Goal: Task Accomplishment & Management: Complete application form

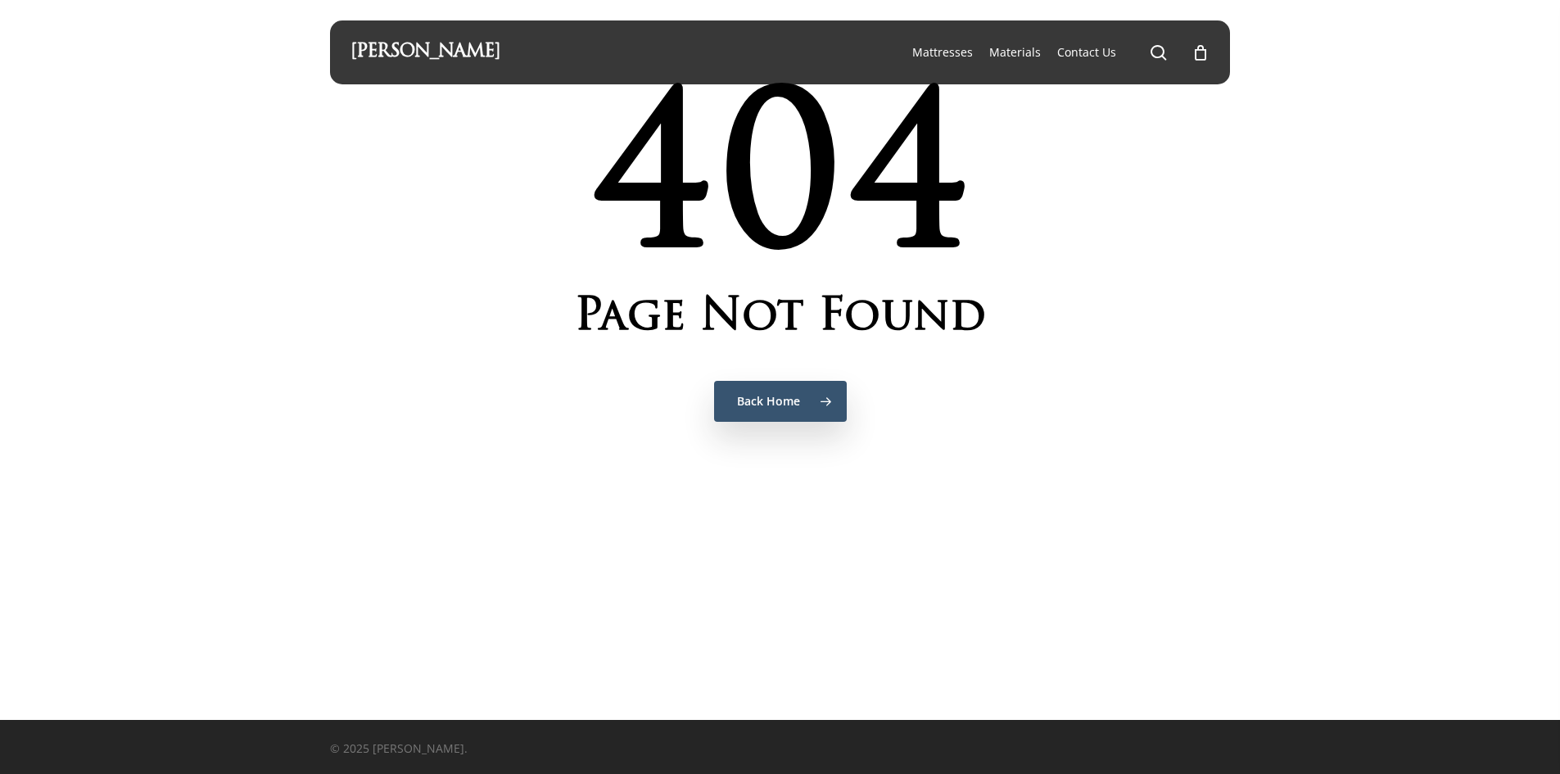
click at [774, 404] on span "Back Home" at bounding box center [768, 401] width 63 height 16
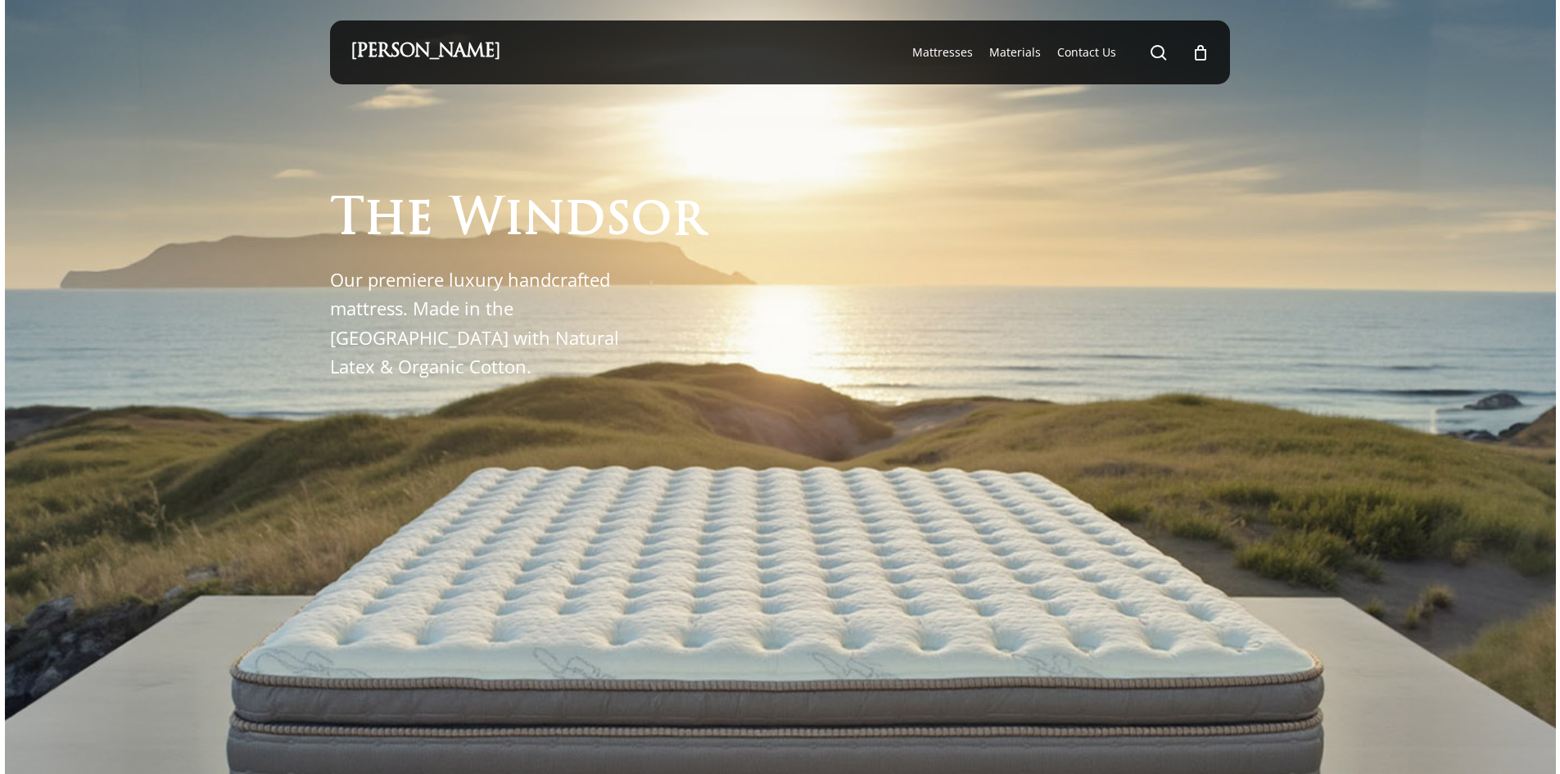
click at [1083, 249] on div at bounding box center [1159, 232] width 152 height 296
click at [1274, 315] on div at bounding box center [780, 585] width 1551 height 1170
click at [1078, 49] on span "Contact Us" at bounding box center [1086, 52] width 59 height 16
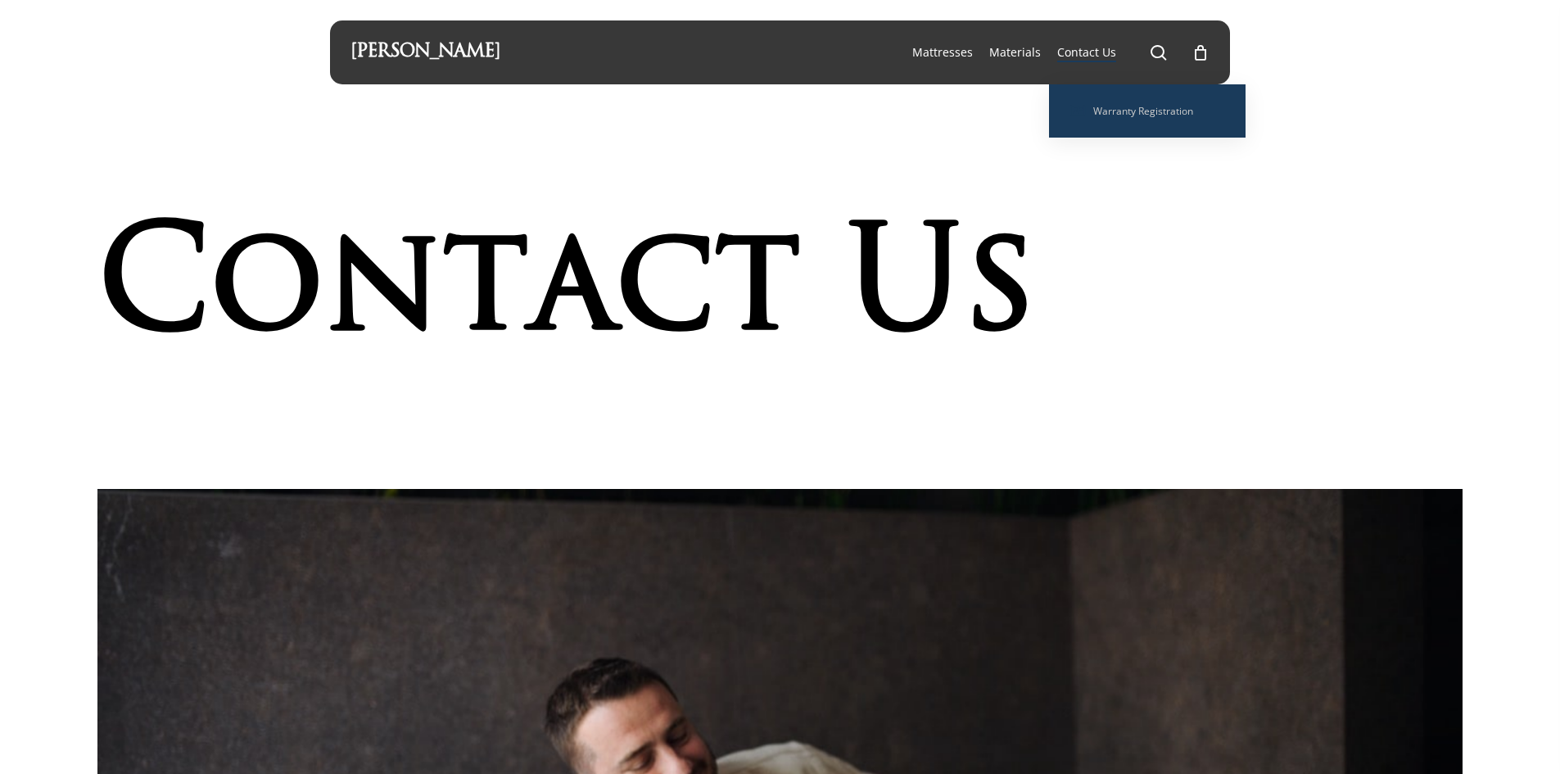
click at [1144, 94] on ul "Warranty Registration" at bounding box center [1147, 110] width 197 height 53
click at [1139, 107] on span "Warranty Registration" at bounding box center [1143, 111] width 100 height 14
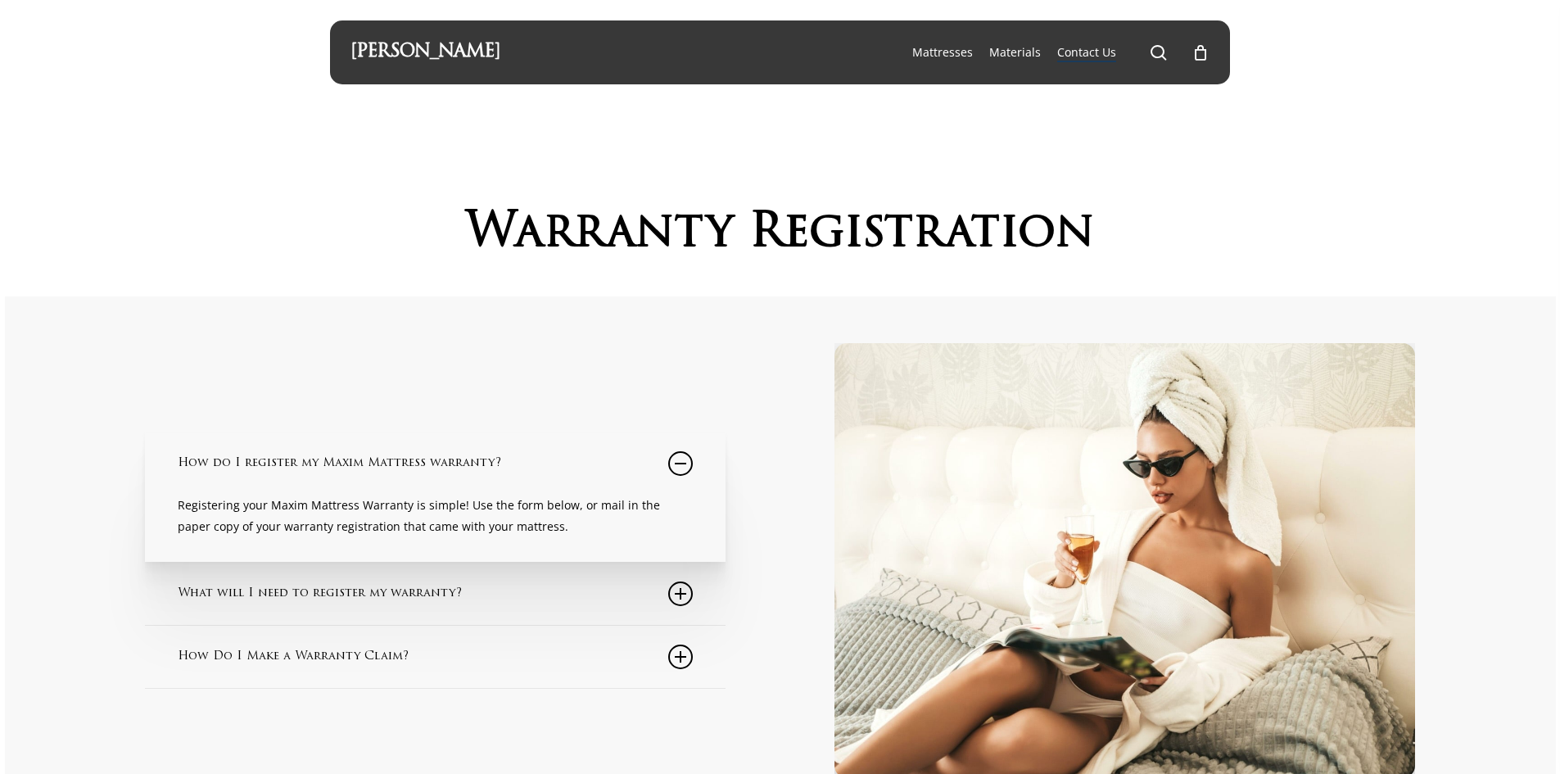
drag, startPoint x: 128, startPoint y: 336, endPoint x: 138, endPoint y: 328, distance: 13.4
click at [128, 336] on div at bounding box center [780, 630] width 1551 height 669
click at [743, 592] on div "How do I register my Maxim Mattress warranty? Registering your Maxim Mattress W…" at bounding box center [419, 561] width 721 height 436
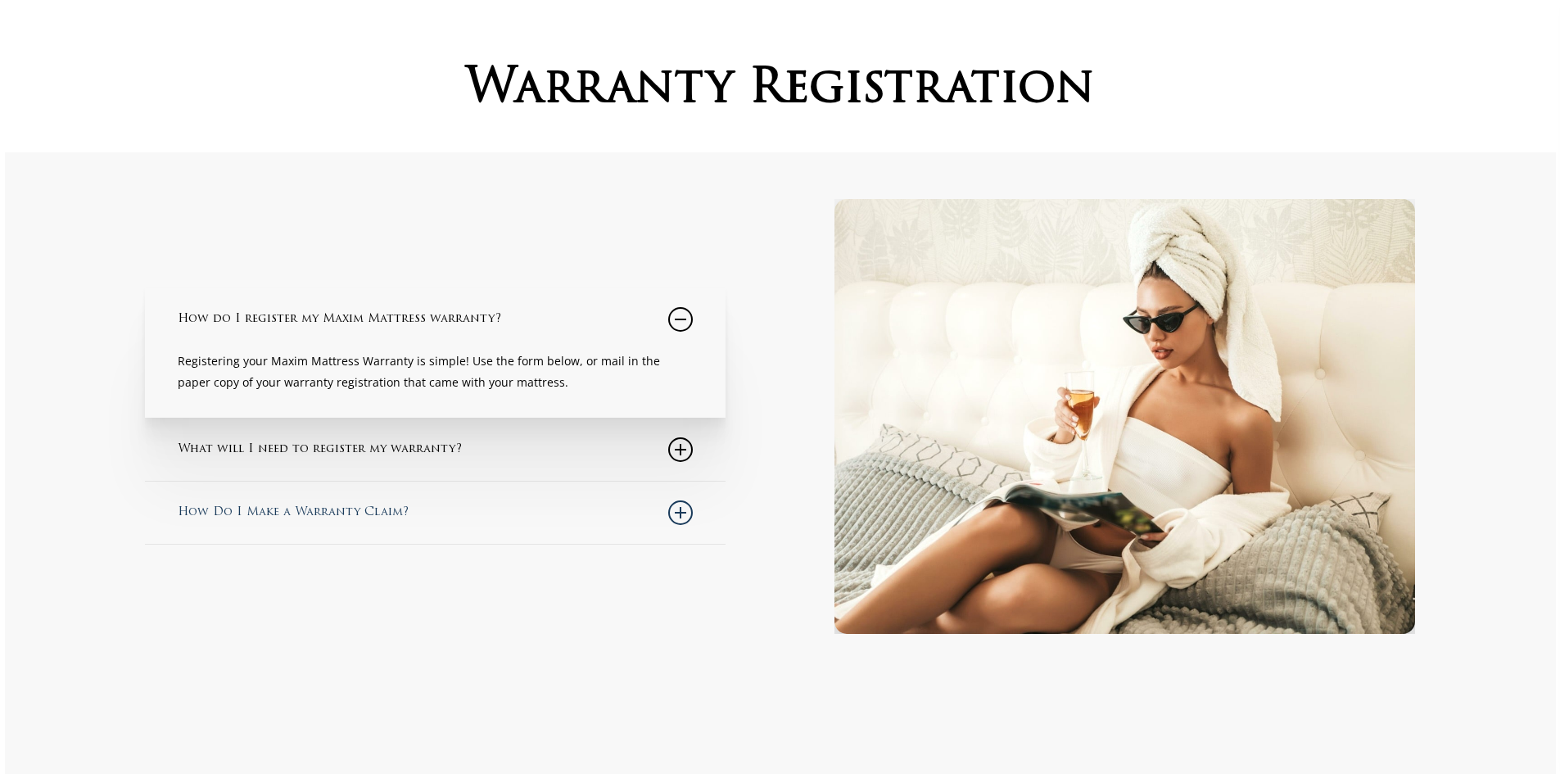
scroll to position [164, 0]
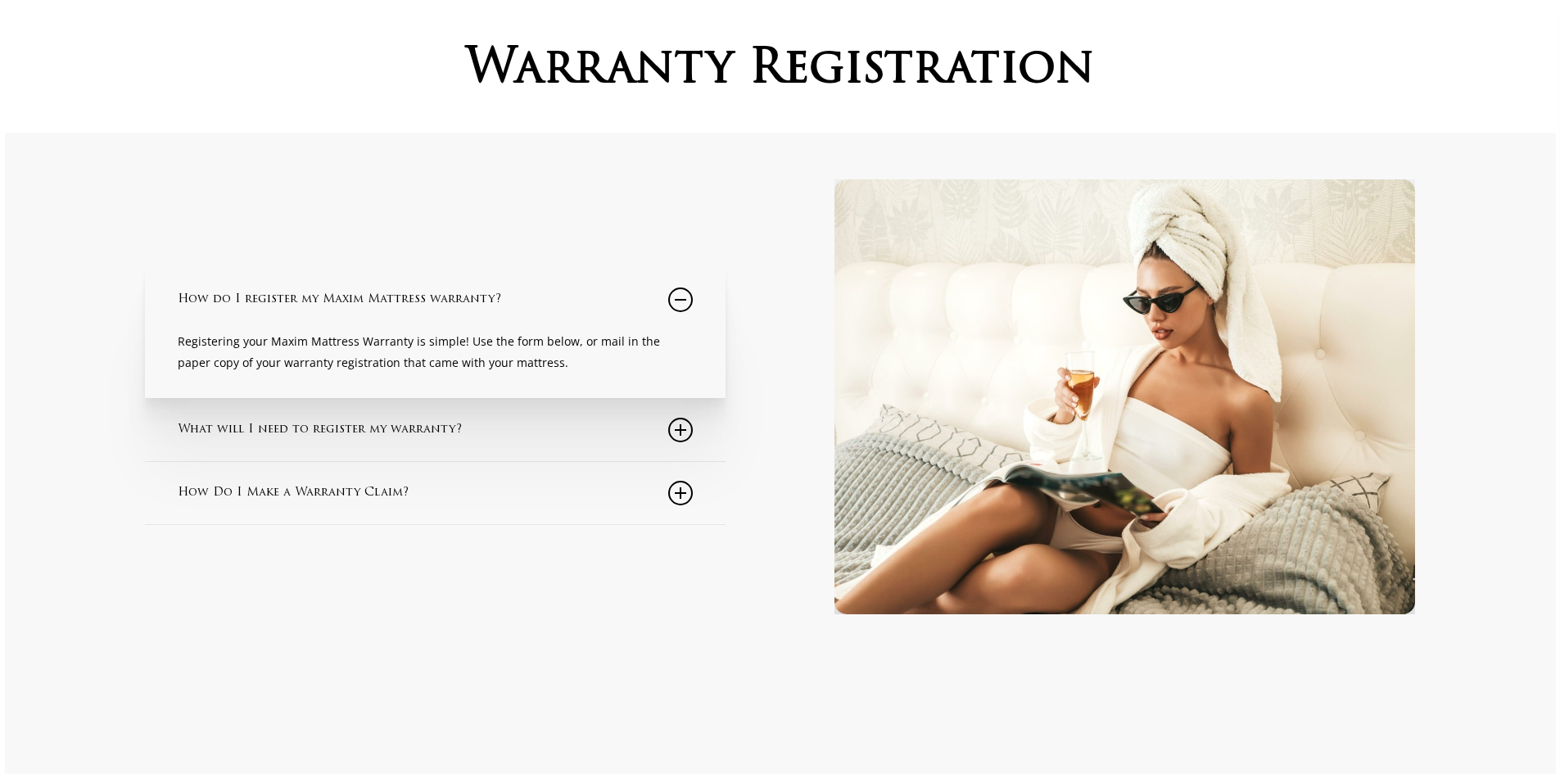
click at [555, 567] on div "How do I register my Maxim Mattress warranty? Registering your Maxim Mattress W…" at bounding box center [420, 397] width 612 height 436
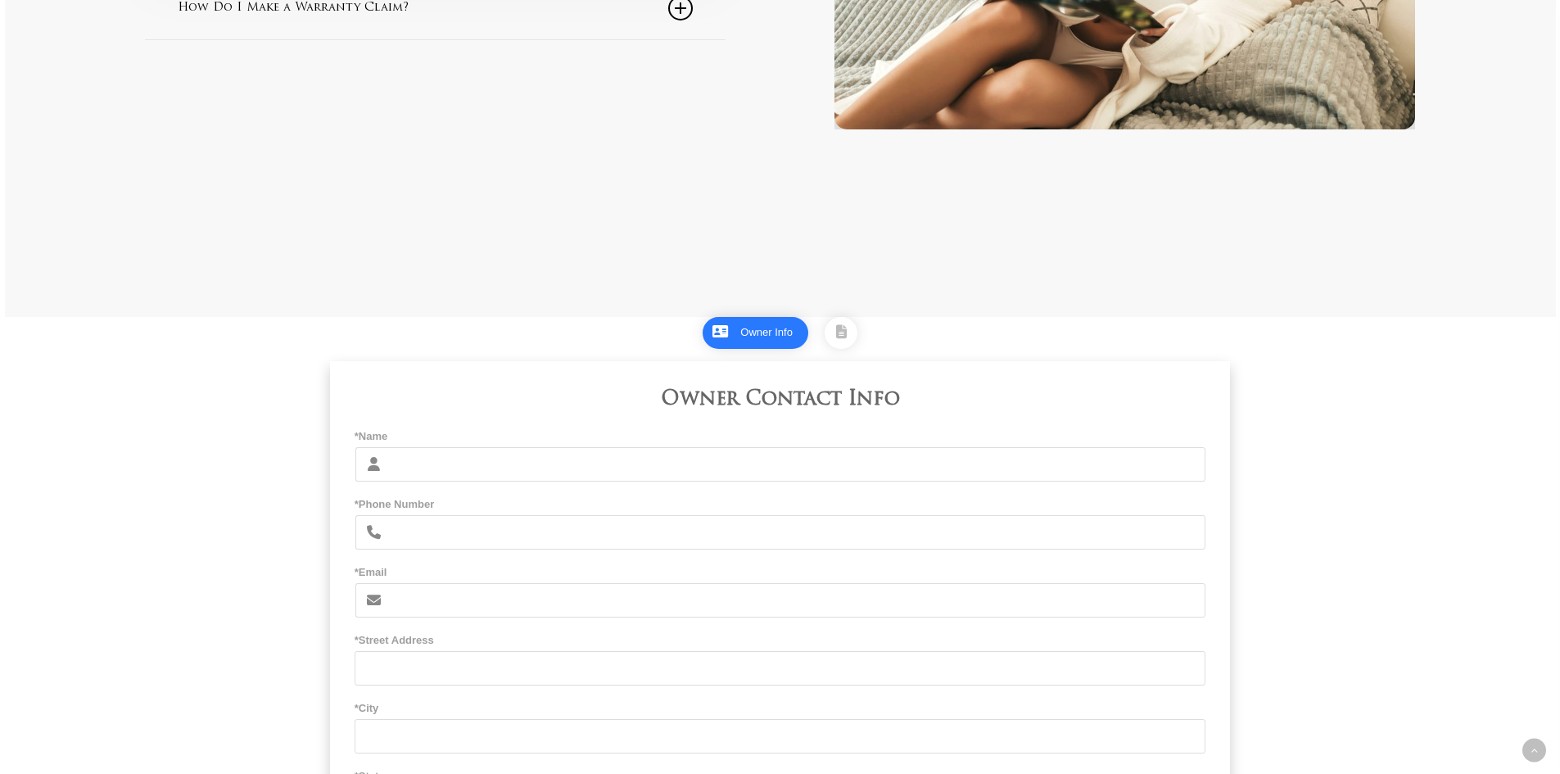
scroll to position [655, 0]
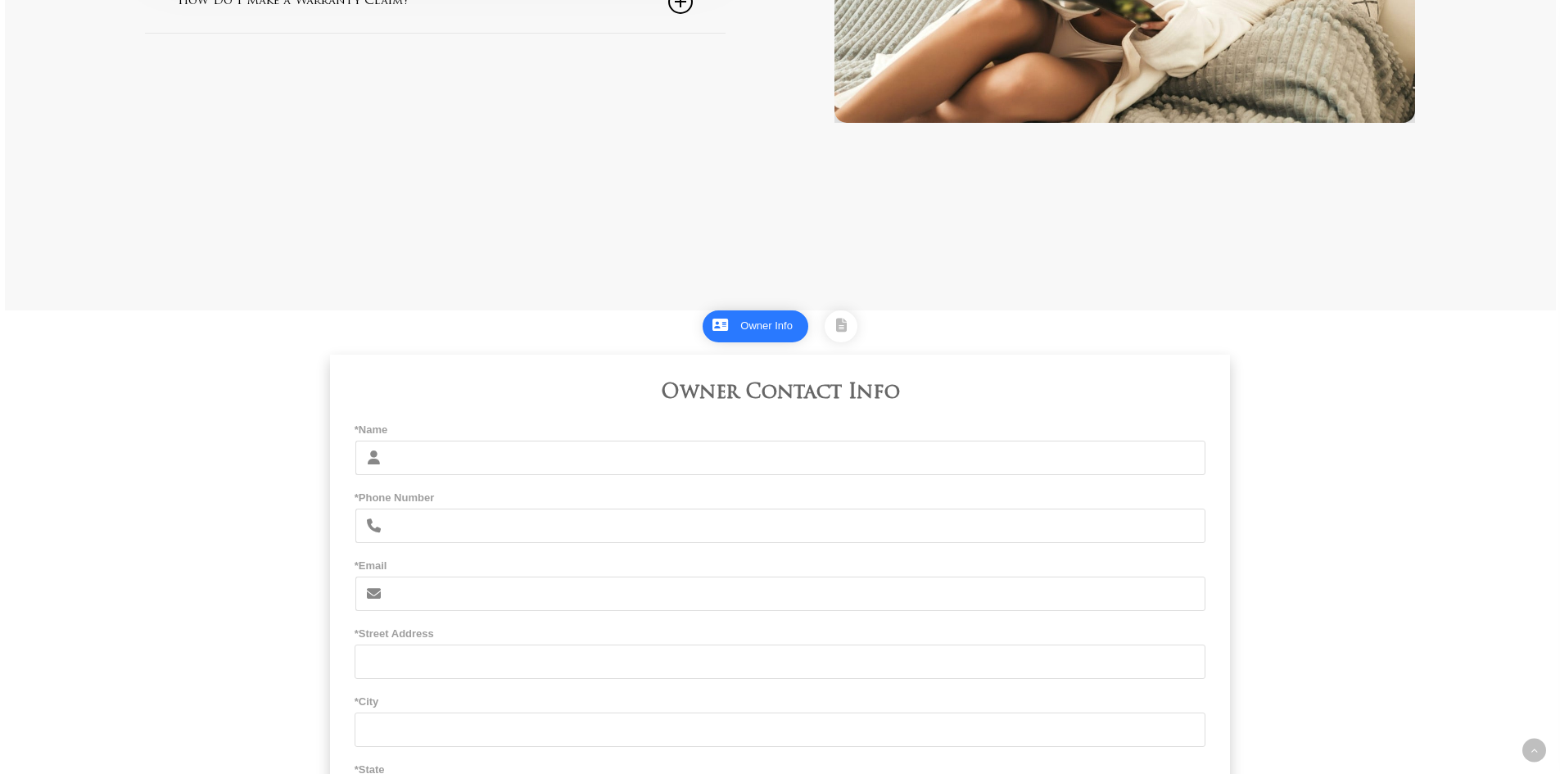
click at [459, 461] on input "*Name" at bounding box center [799, 458] width 816 height 34
type input "[PERSON_NAME]"
click at [421, 533] on input "*Phone Number" at bounding box center [799, 526] width 816 height 34
type input "7146754404"
click at [467, 590] on input "*Email" at bounding box center [799, 594] width 816 height 34
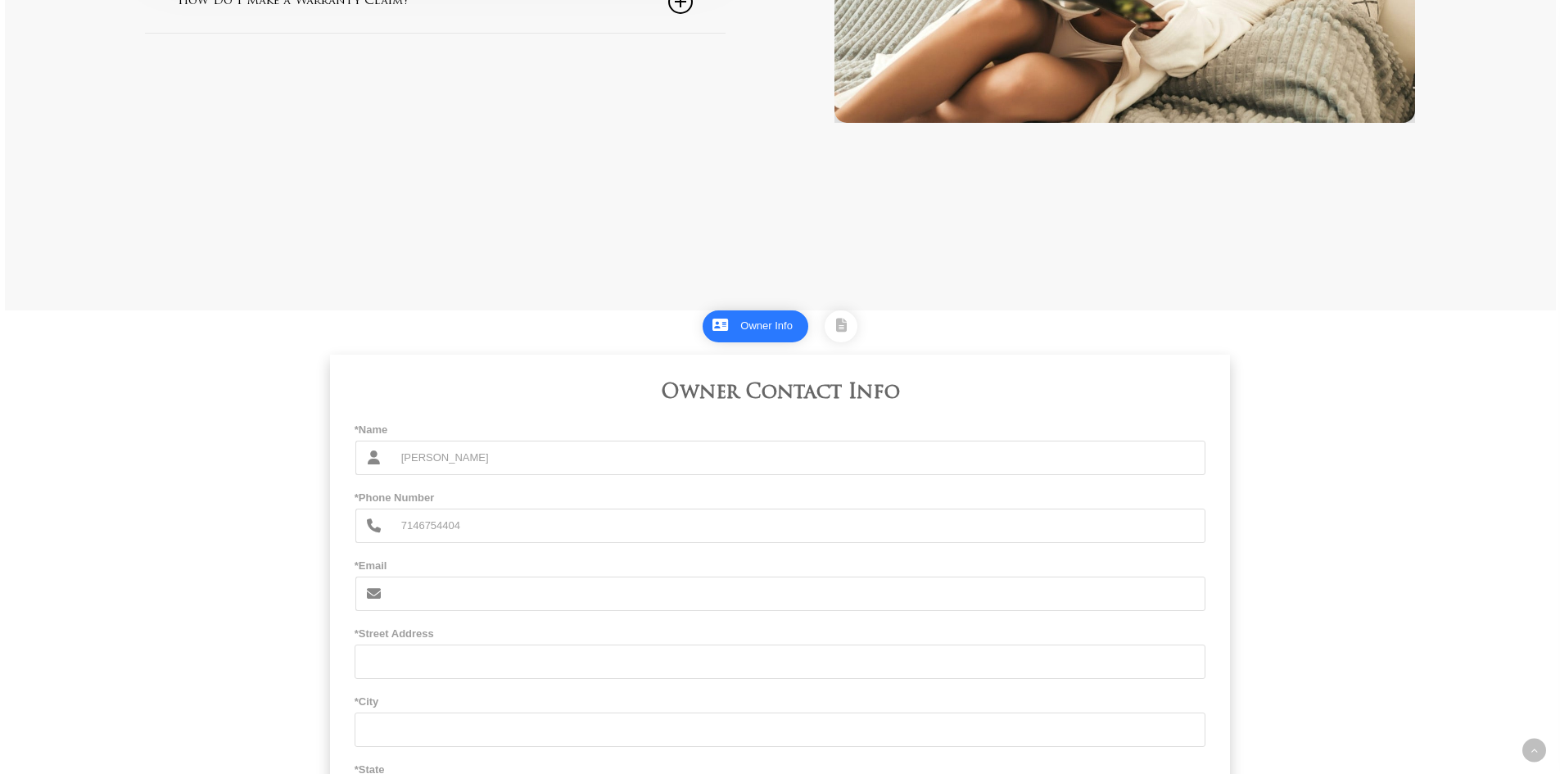
type input "[EMAIL_ADDRESS][DOMAIN_NAME]"
click at [263, 511] on div "Warranty Registration How do I register my Maxim Mattress warranty? Registering…" at bounding box center [780, 267] width 1560 height 1845
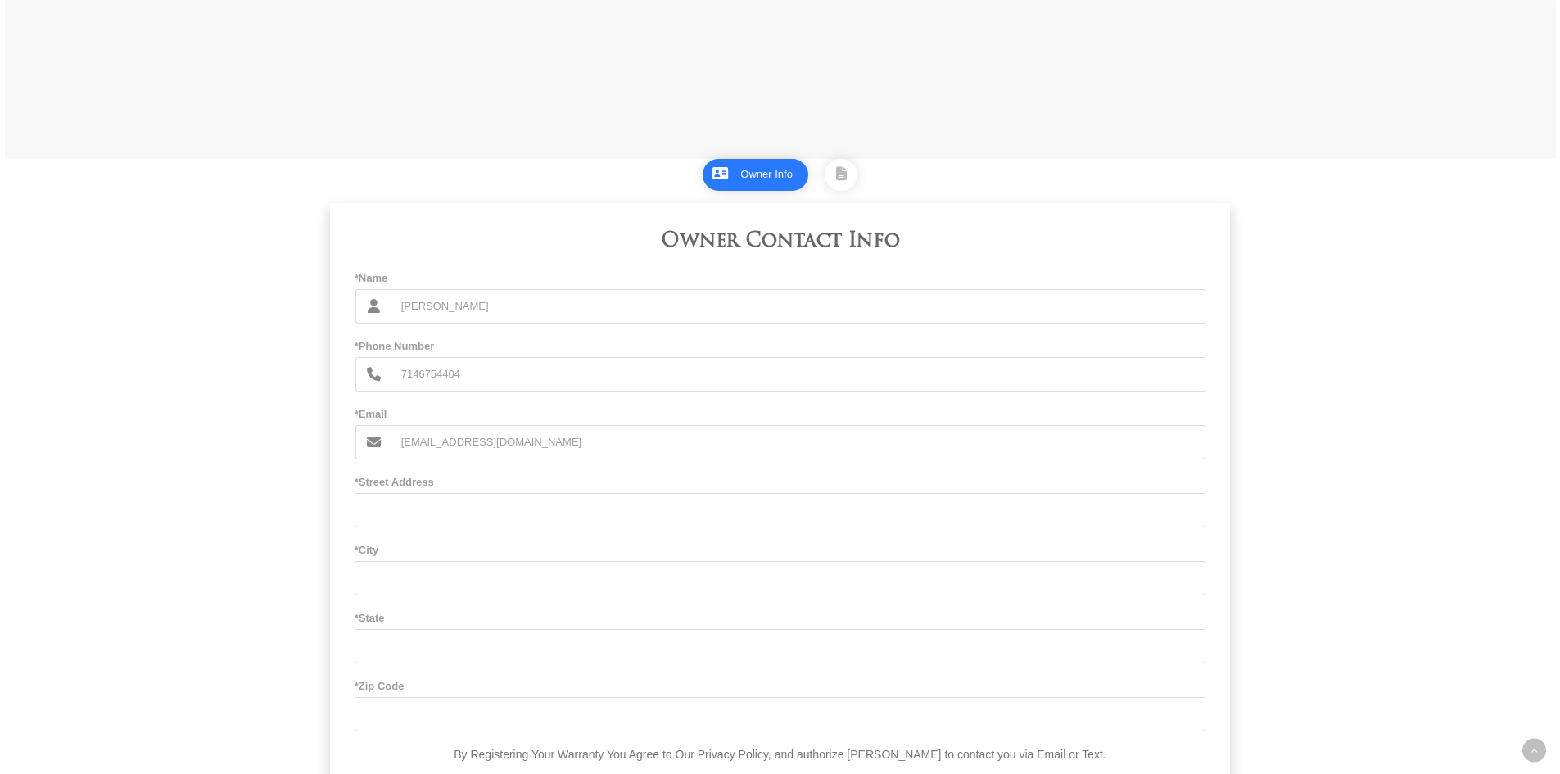
scroll to position [819, 0]
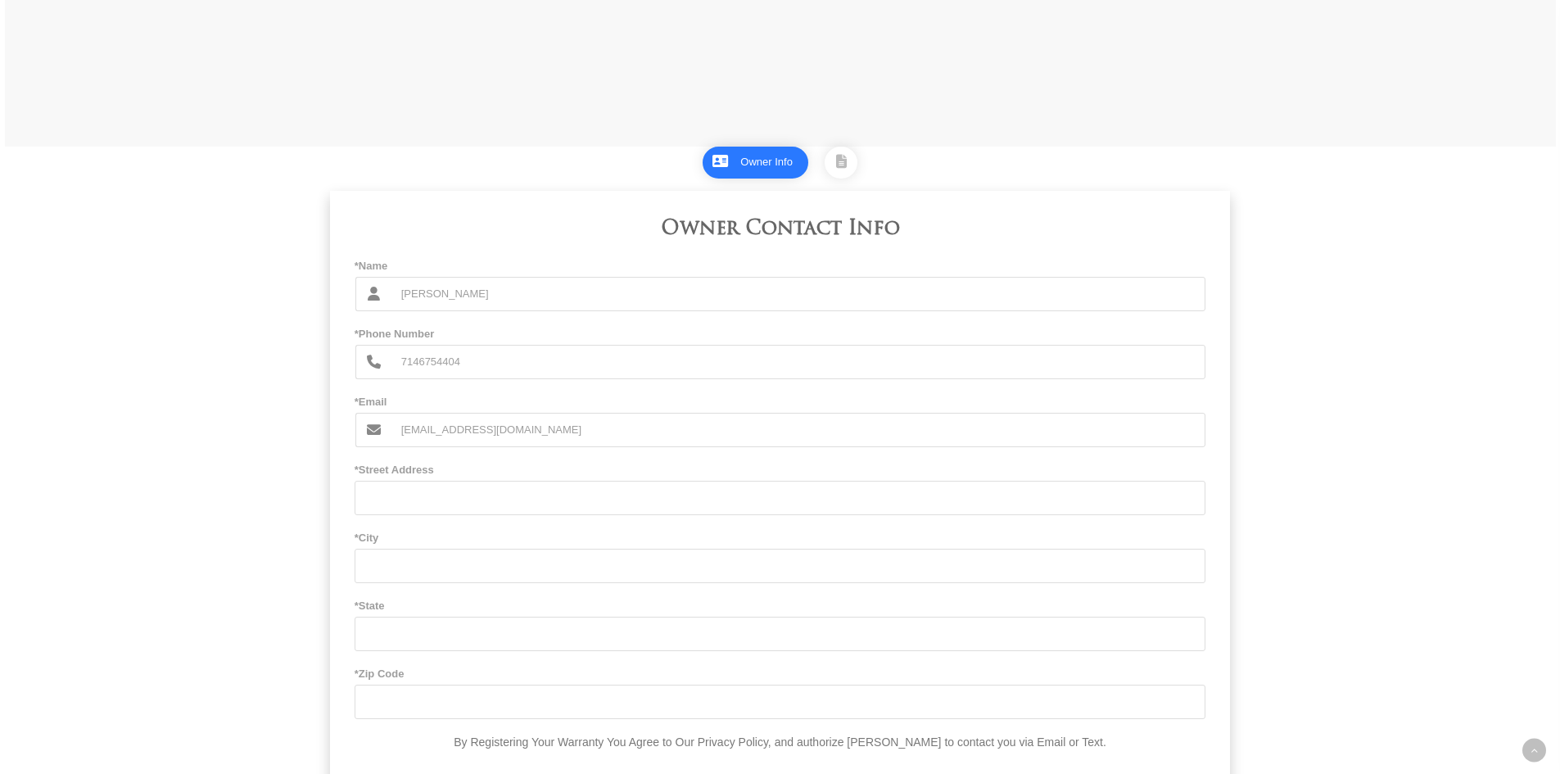
click at [451, 496] on input "*Street Address" at bounding box center [781, 498] width 852 height 34
type input "[STREET_ADDRESS]"
click at [417, 564] on input "*City" at bounding box center [781, 566] width 852 height 34
type input "Tustin"
click at [418, 644] on input "*State" at bounding box center [781, 634] width 852 height 34
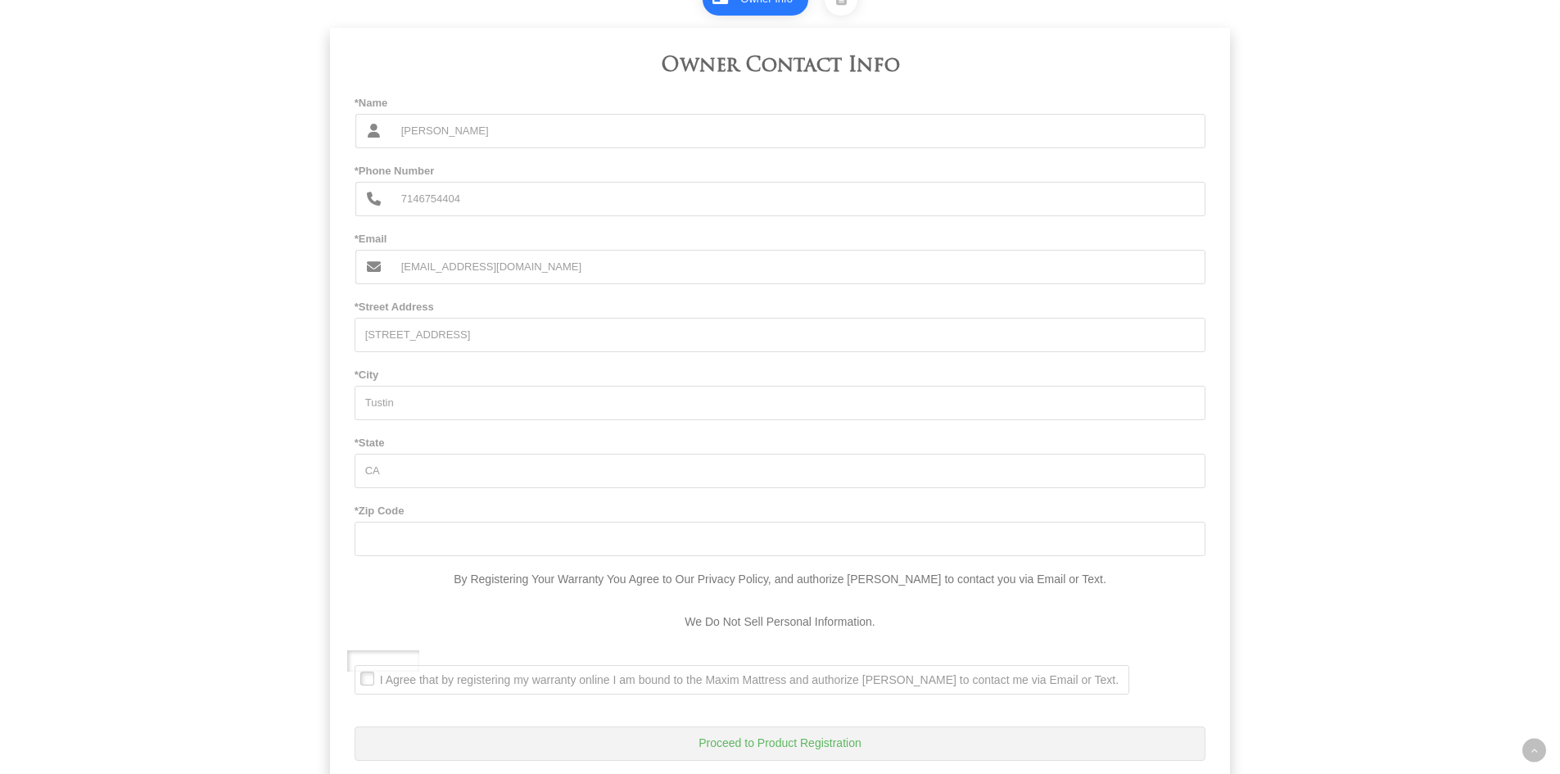
scroll to position [983, 0]
type input "CA"
click at [434, 552] on input "*Zip Code" at bounding box center [781, 538] width 852 height 34
type input "92780"
click at [422, 611] on div "By Registering Your Warranty You Agree to Our Privacy Policy, and authorize [PE…" at bounding box center [781, 600] width 852 height 64
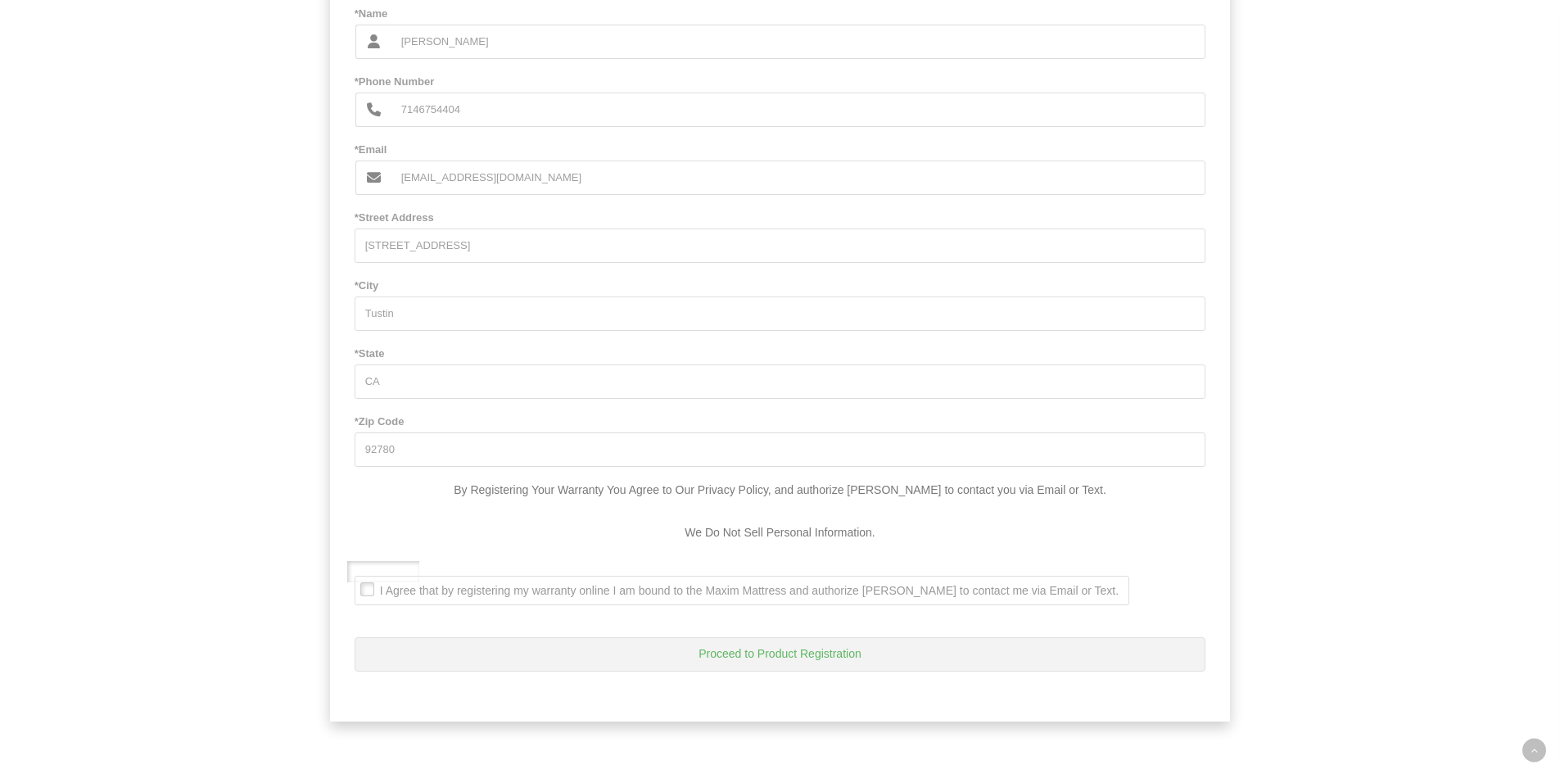
scroll to position [1078, 0]
click at [371, 590] on span "I Agree that by registering my warranty online I am bound to the Maxim Mattress…" at bounding box center [736, 590] width 763 height 15
click at [360, 577] on Text\ ". I Agree that by registering my warranty online I am bound to the Maxim Mattre…" at bounding box center [360, 577] width 0 height 0
click at [790, 656] on button "Proceed to Product Registration" at bounding box center [781, 654] width 852 height 34
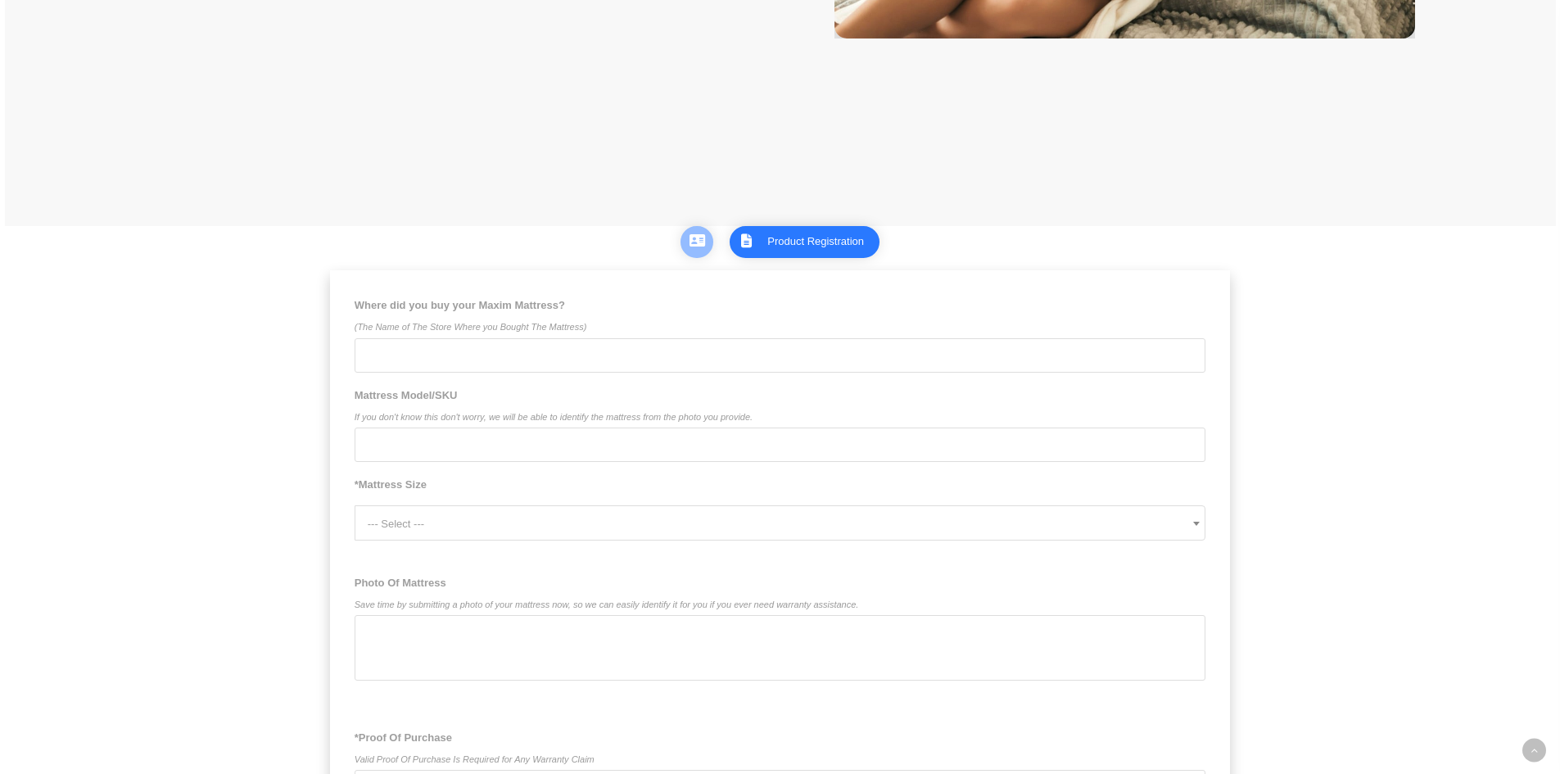
scroll to position [785, 0]
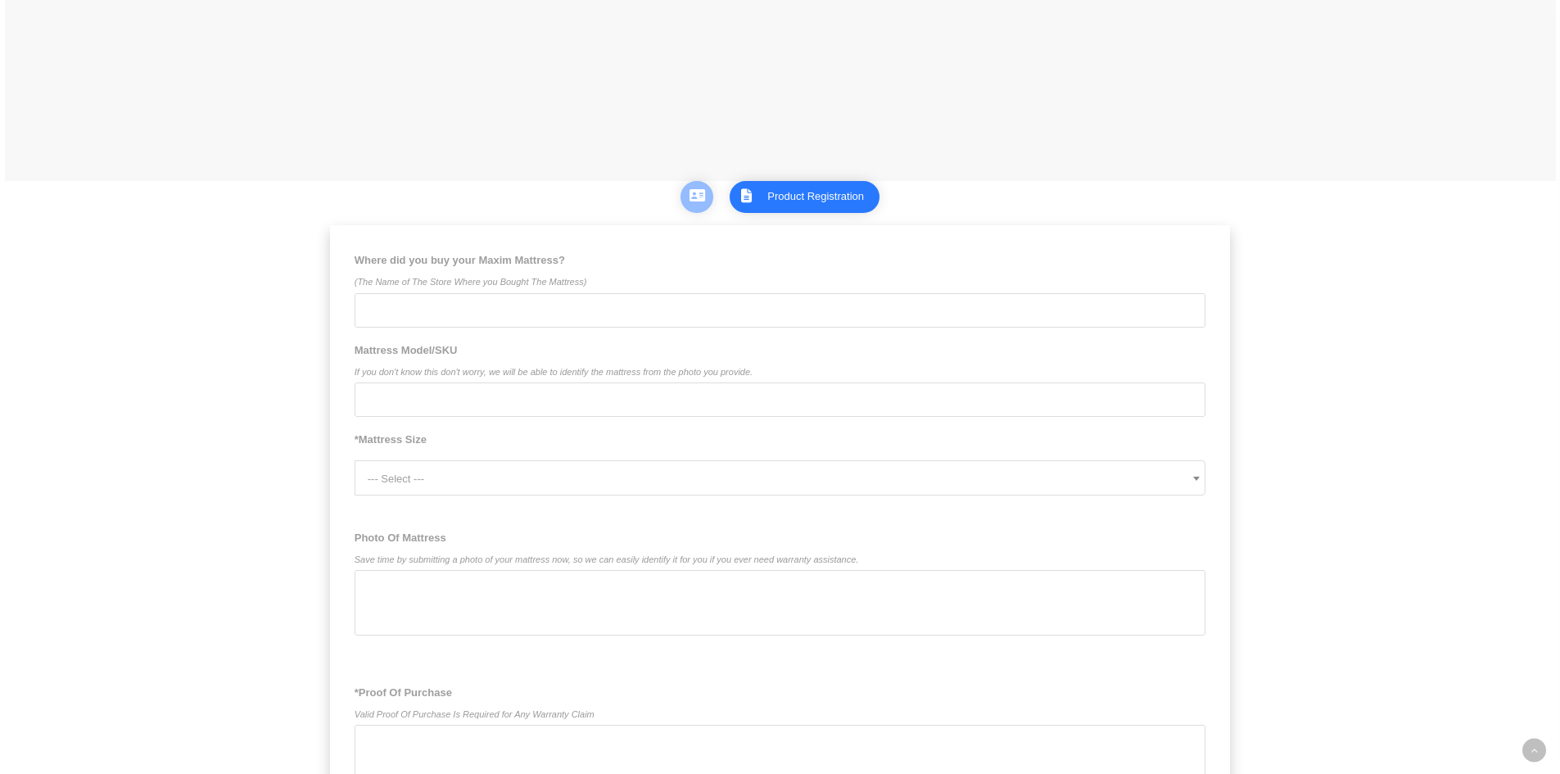
click at [378, 316] on input "Where did you buy your Maxim Mattress? (The Name of The Store Where you Bought …" at bounding box center [781, 310] width 852 height 34
type input "Pacific Coast Sleep"
click at [369, 396] on input "Mattress Model/SKU If you don't know this don't worry, we will be able to ident…" at bounding box center [781, 399] width 852 height 34
click at [1202, 479] on span at bounding box center [1196, 478] width 16 height 33
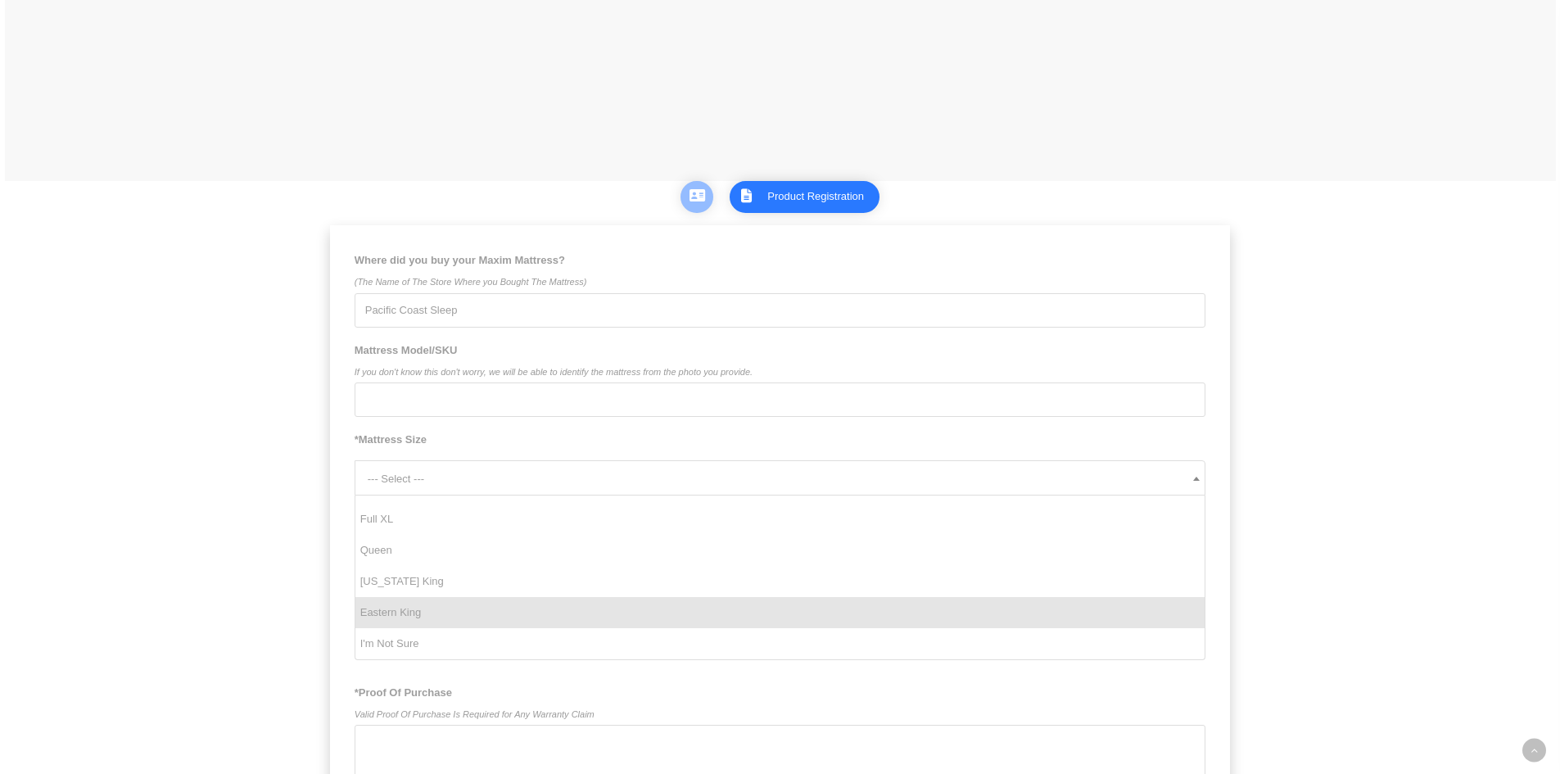
select select "Eastern King"
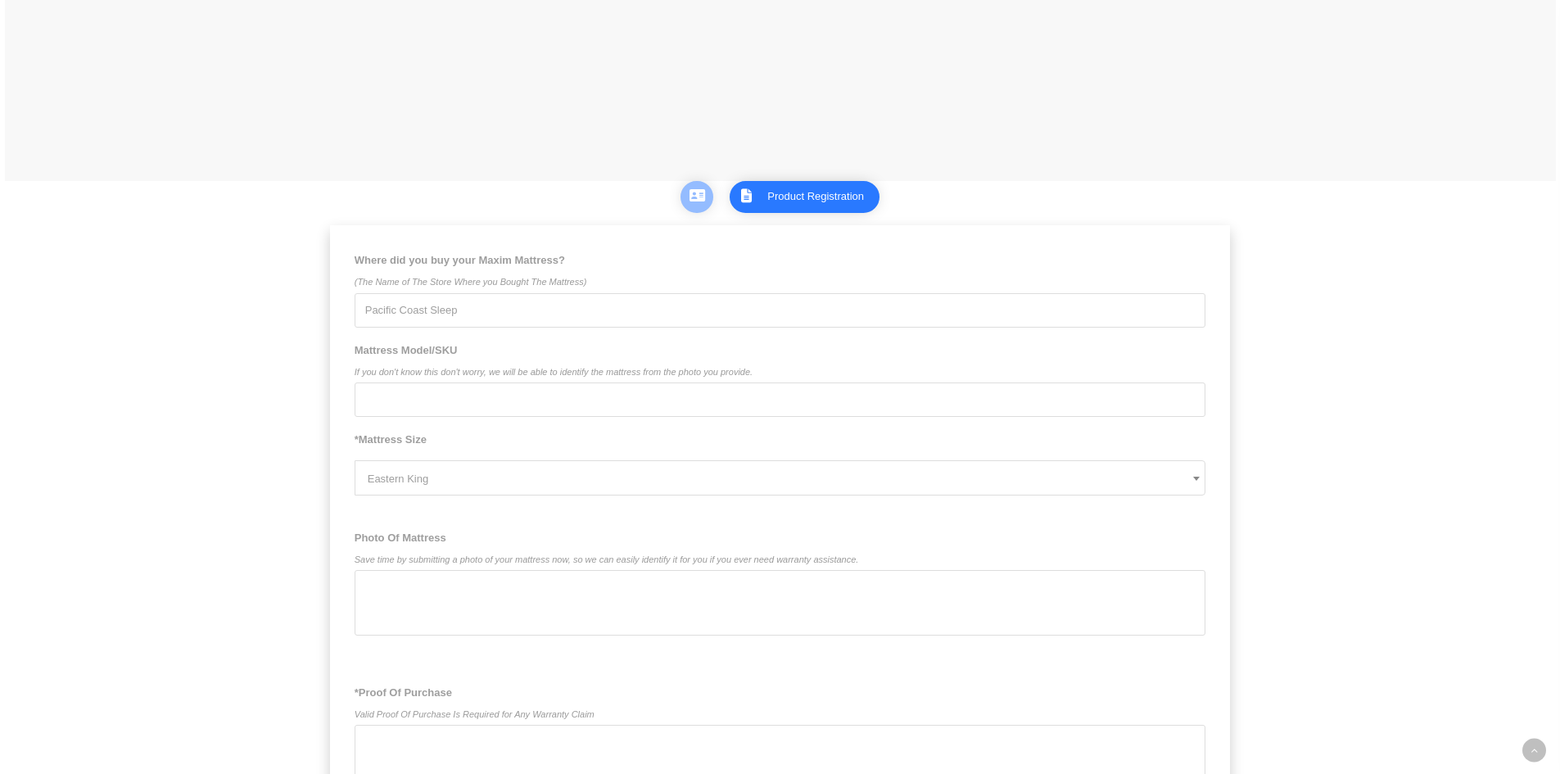
click at [156, 554] on div "Warranty Registration How do I register my Maxim Mattress warranty? Registering…" at bounding box center [780, 237] width 1560 height 2044
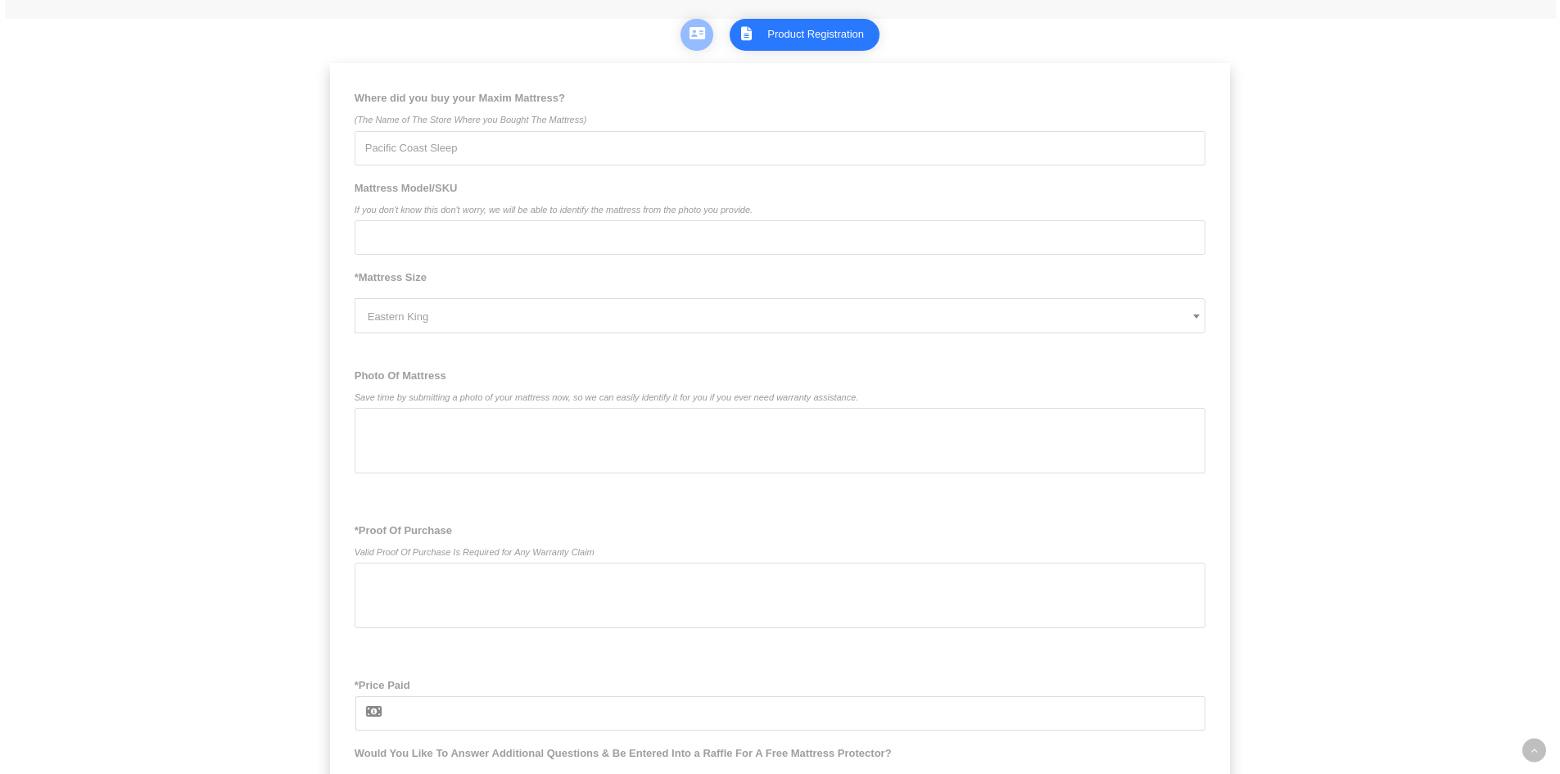
scroll to position [948, 0]
click at [401, 430] on div at bounding box center [781, 439] width 852 height 66
click at [156, 436] on div "Warranty Registration How do I register my Maxim Mattress warranty? Registering…" at bounding box center [780, 74] width 1560 height 2044
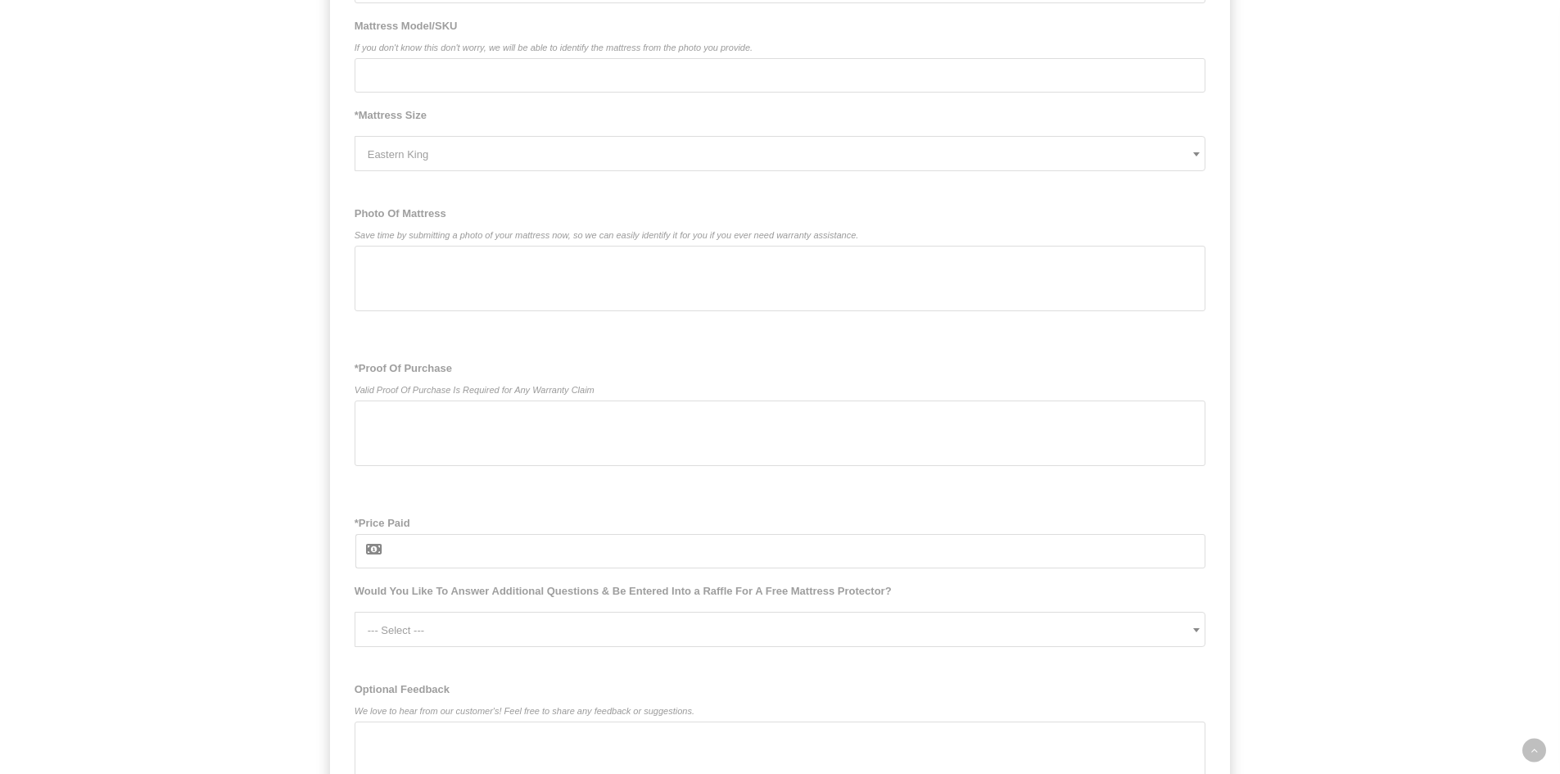
scroll to position [1112, 0]
click at [423, 419] on div at bounding box center [781, 430] width 852 height 66
drag, startPoint x: 251, startPoint y: 382, endPoint x: 233, endPoint y: 373, distance: 19.8
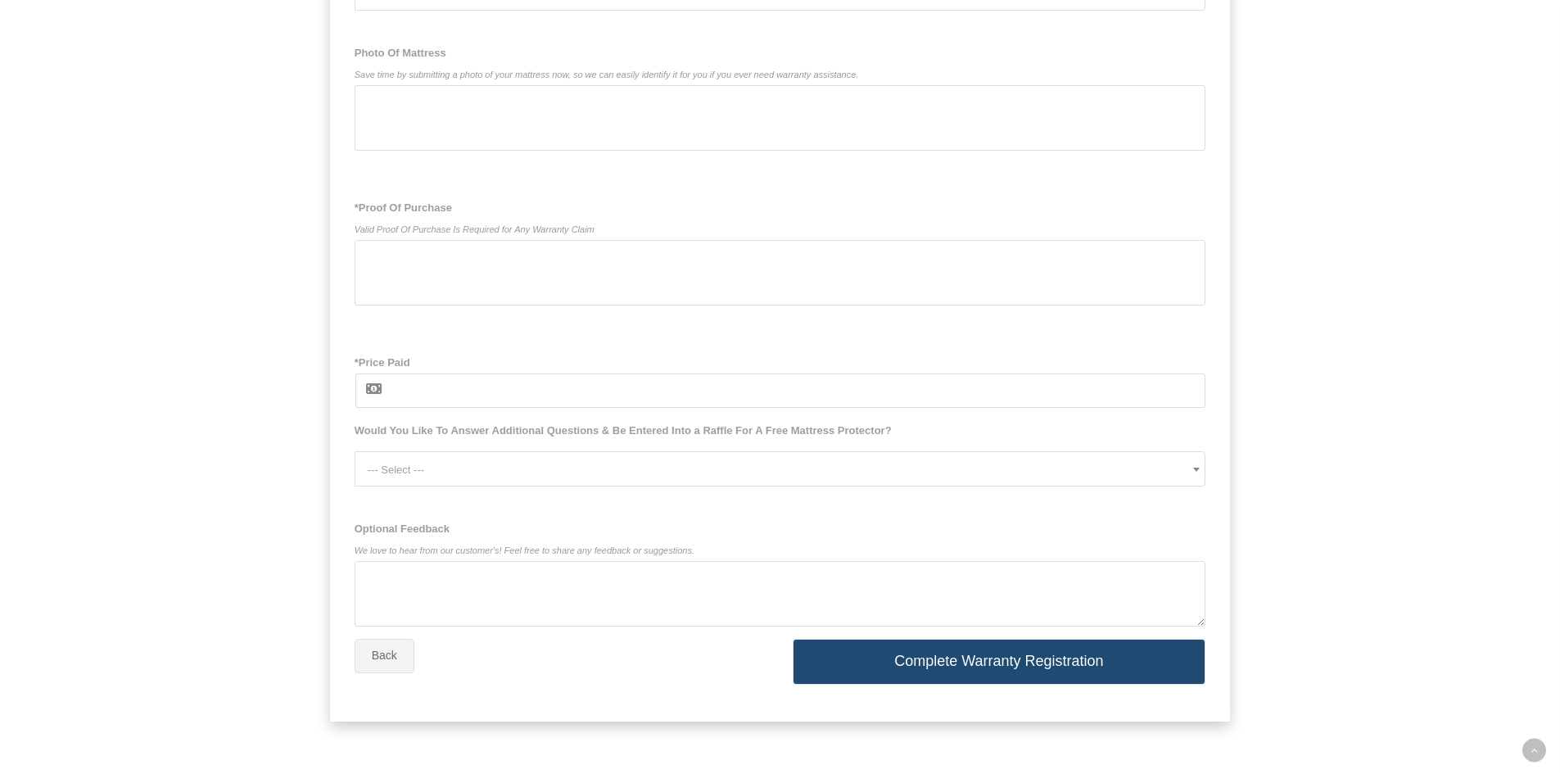
scroll to position [1276, 0]
drag, startPoint x: 115, startPoint y: 317, endPoint x: 132, endPoint y: 315, distance: 17.4
click at [358, 266] on div at bounding box center [781, 273] width 852 height 66
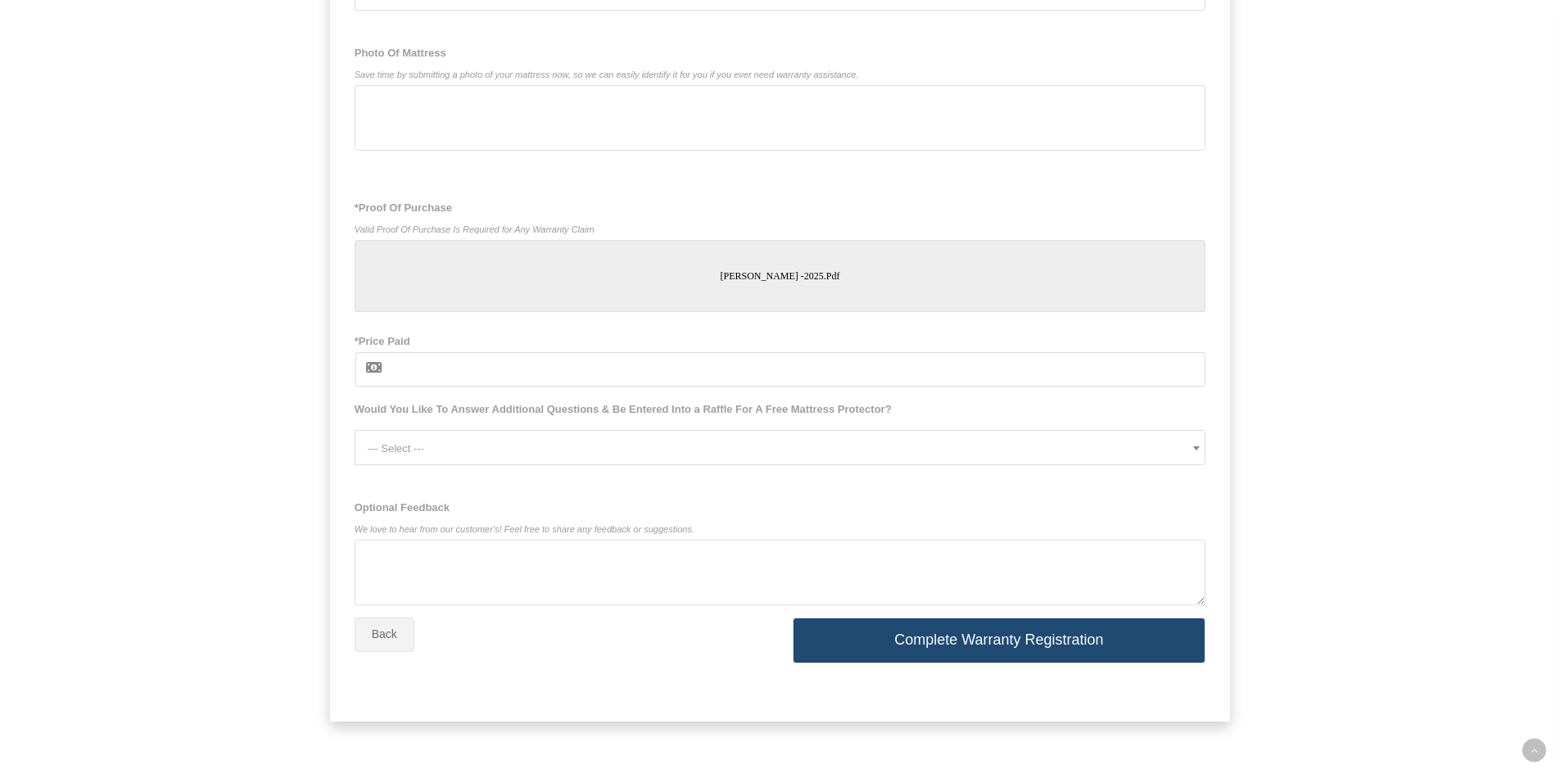
click at [470, 97] on div at bounding box center [781, 118] width 852 height 66
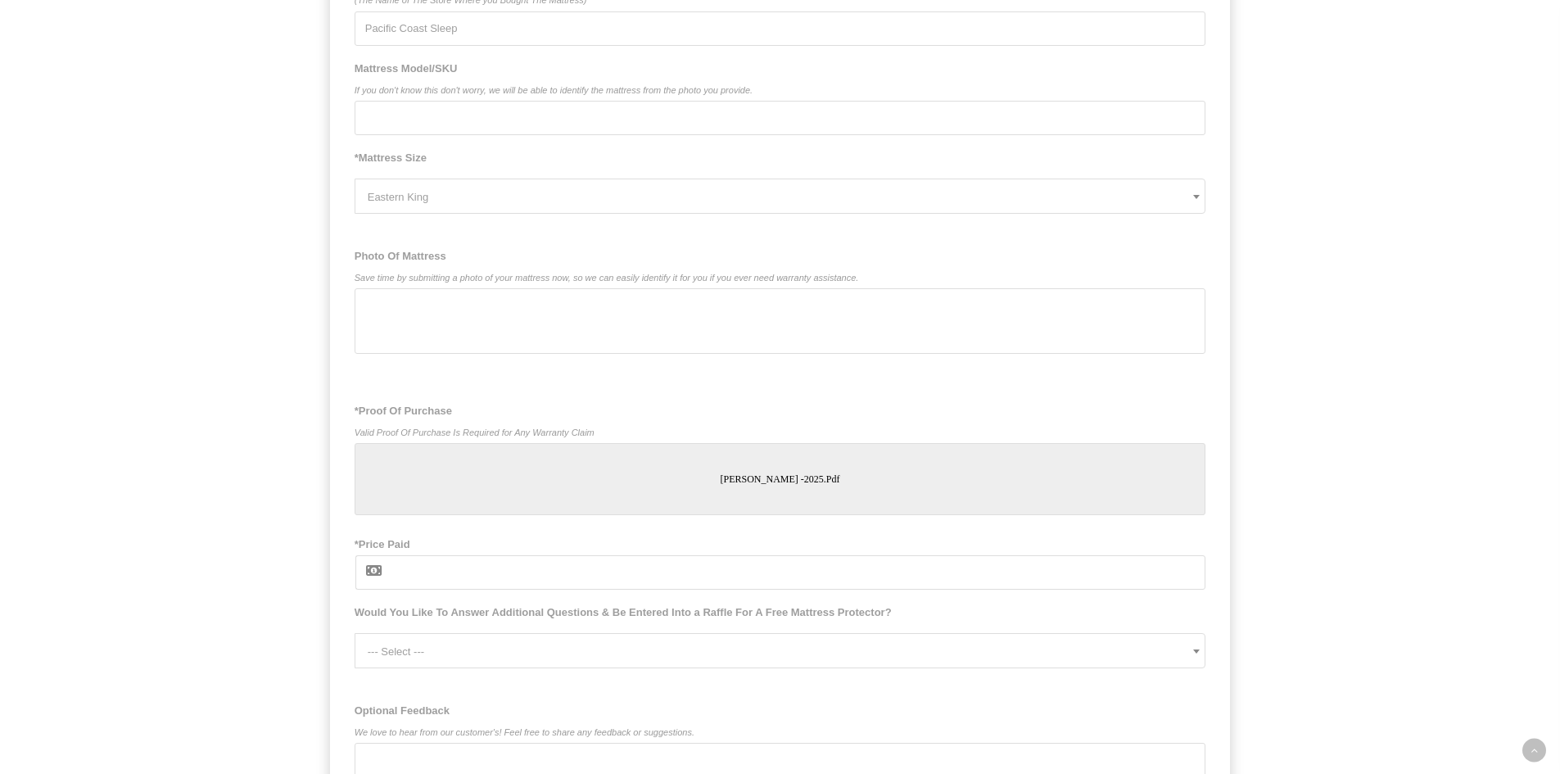
scroll to position [1030, 0]
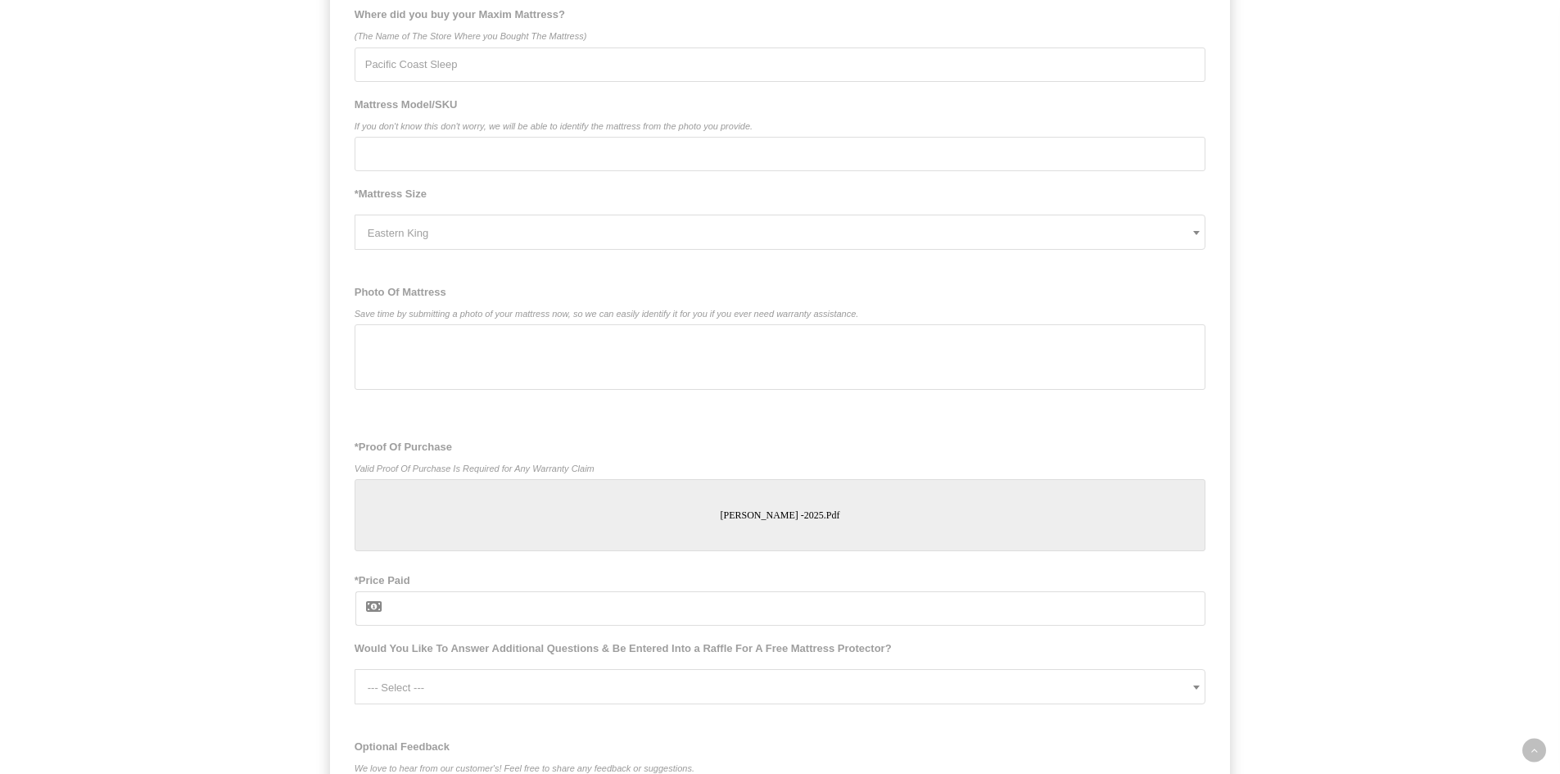
click at [428, 343] on div at bounding box center [781, 357] width 852 height 66
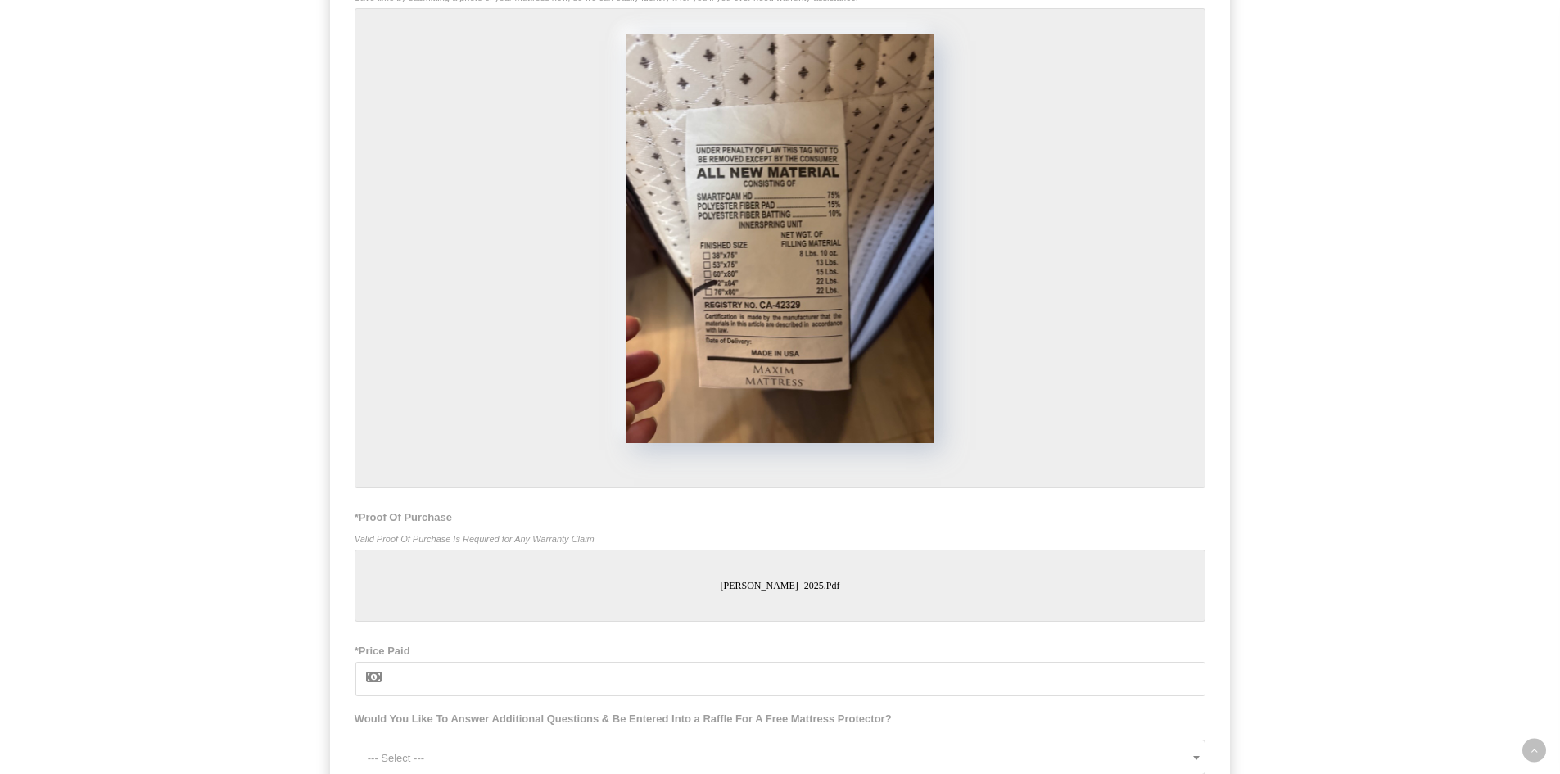
scroll to position [1358, 0]
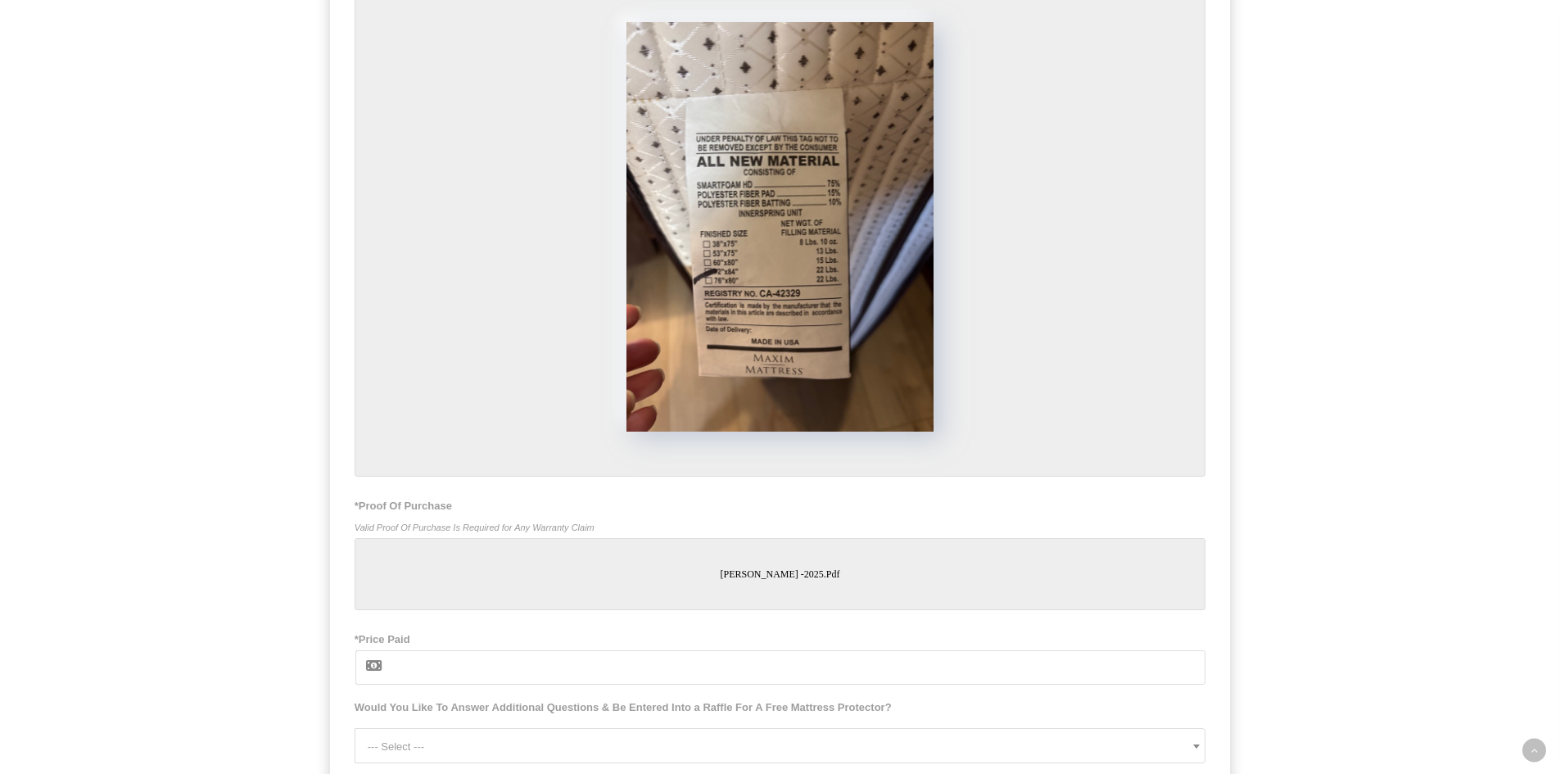
click at [435, 306] on div at bounding box center [781, 237] width 852 height 480
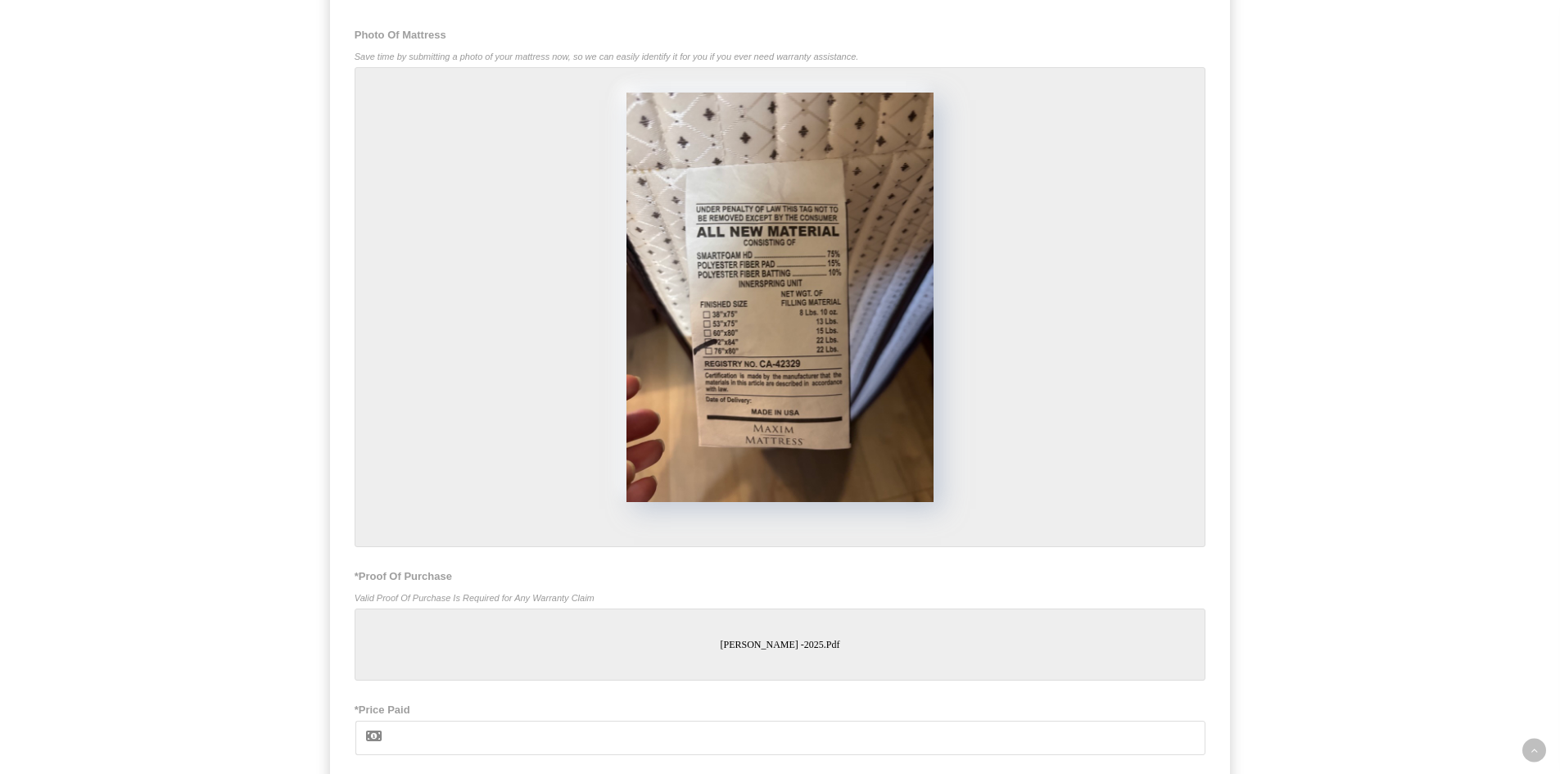
scroll to position [1194, 0]
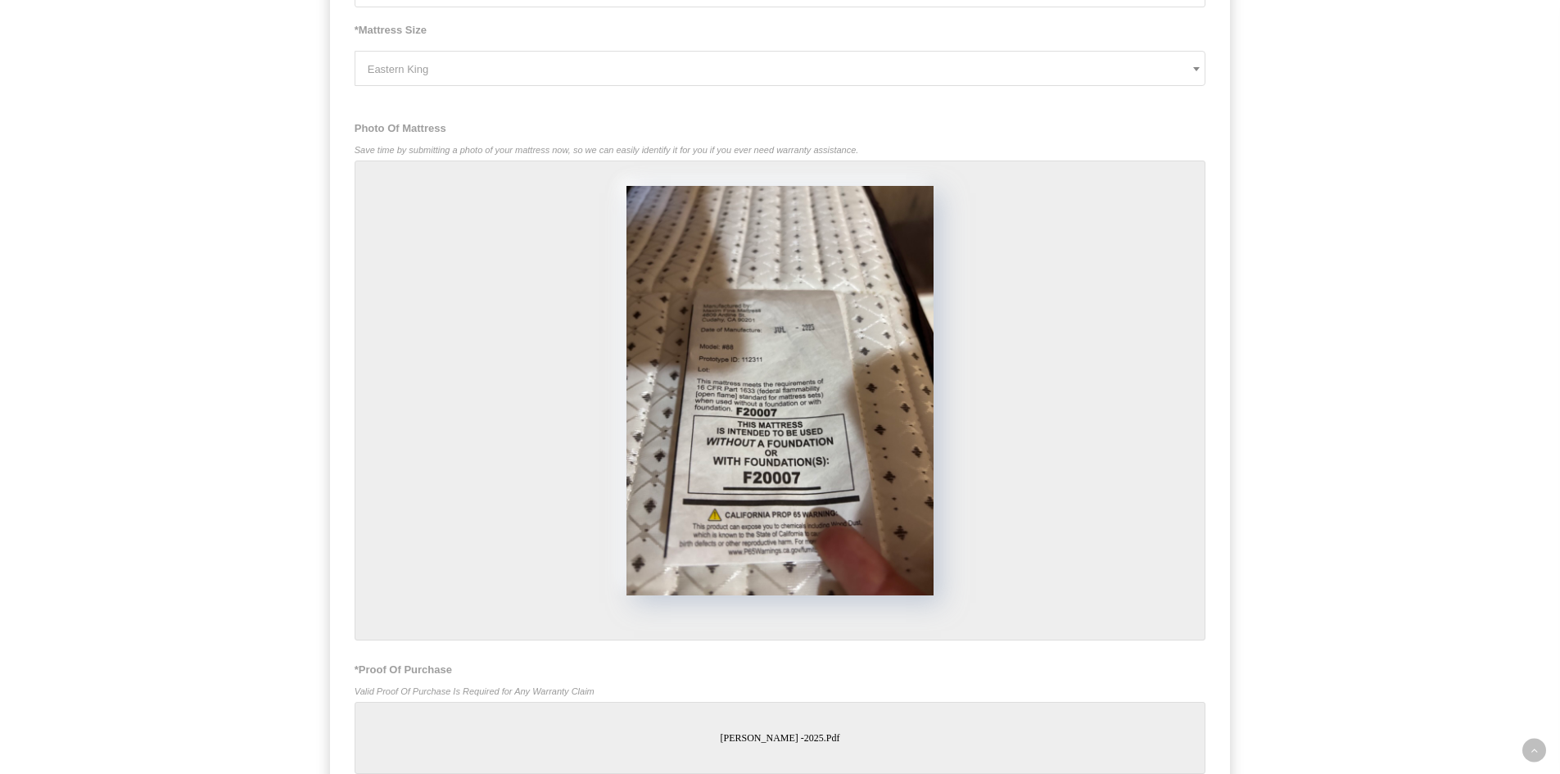
click at [1063, 469] on div at bounding box center [781, 401] width 852 height 480
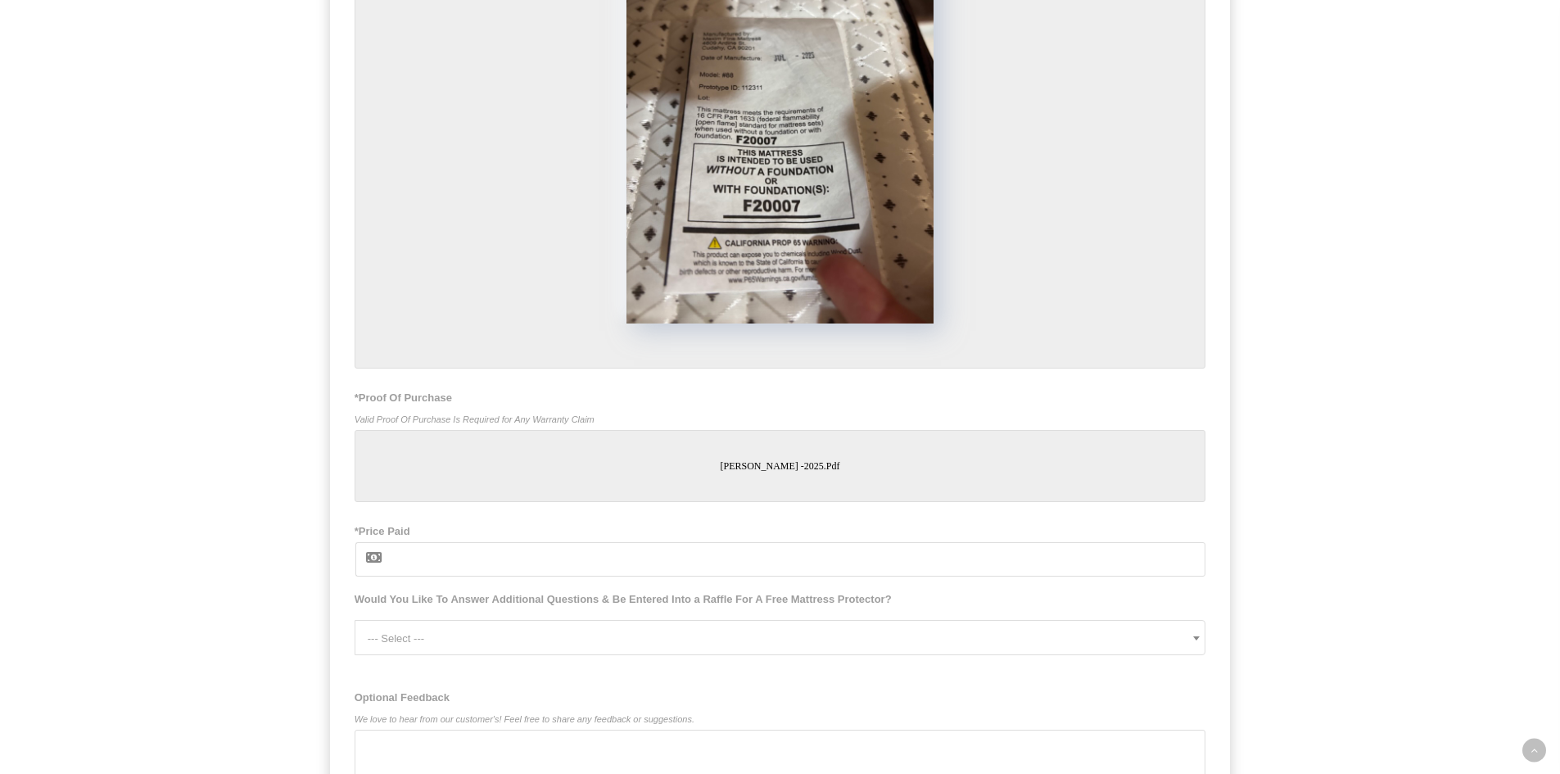
scroll to position [1522, 0]
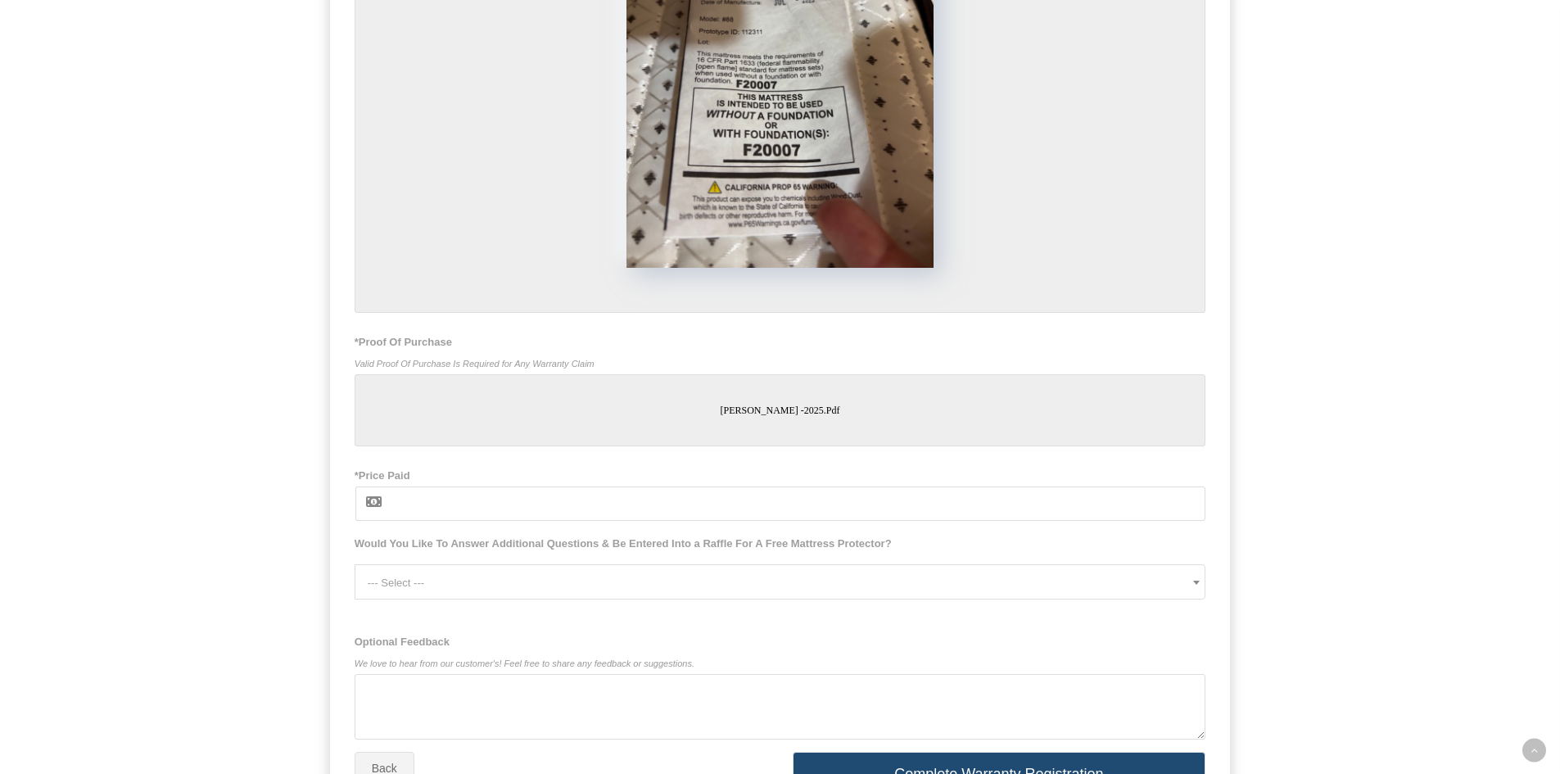
click at [434, 509] on input "*Price Paid" at bounding box center [799, 504] width 816 height 34
drag, startPoint x: 446, startPoint y: 509, endPoint x: 398, endPoint y: 504, distance: 47.8
click at [398, 504] on input "1201,25" at bounding box center [799, 504] width 816 height 34
type input "$"
click at [530, 515] on input "1201.25" at bounding box center [799, 504] width 816 height 34
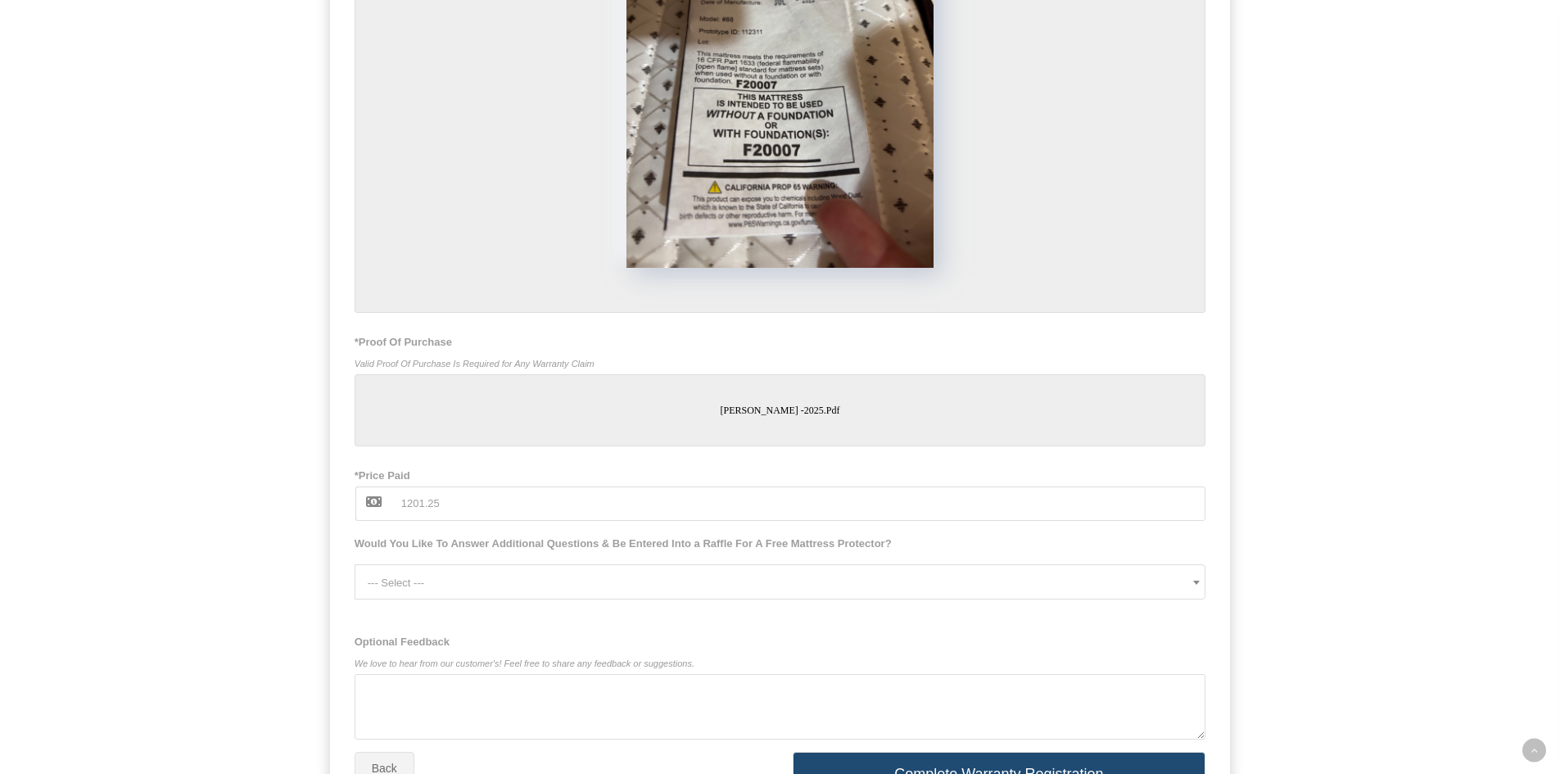
click at [407, 507] on input "1201.25" at bounding box center [799, 504] width 816 height 34
drag, startPoint x: 538, startPoint y: 510, endPoint x: 686, endPoint y: 553, distance: 154.2
click at [539, 510] on input "1,201.25" at bounding box center [799, 504] width 816 height 34
type input "1,201.25"
click at [459, 589] on span "--- Select ---" at bounding box center [787, 582] width 838 height 35
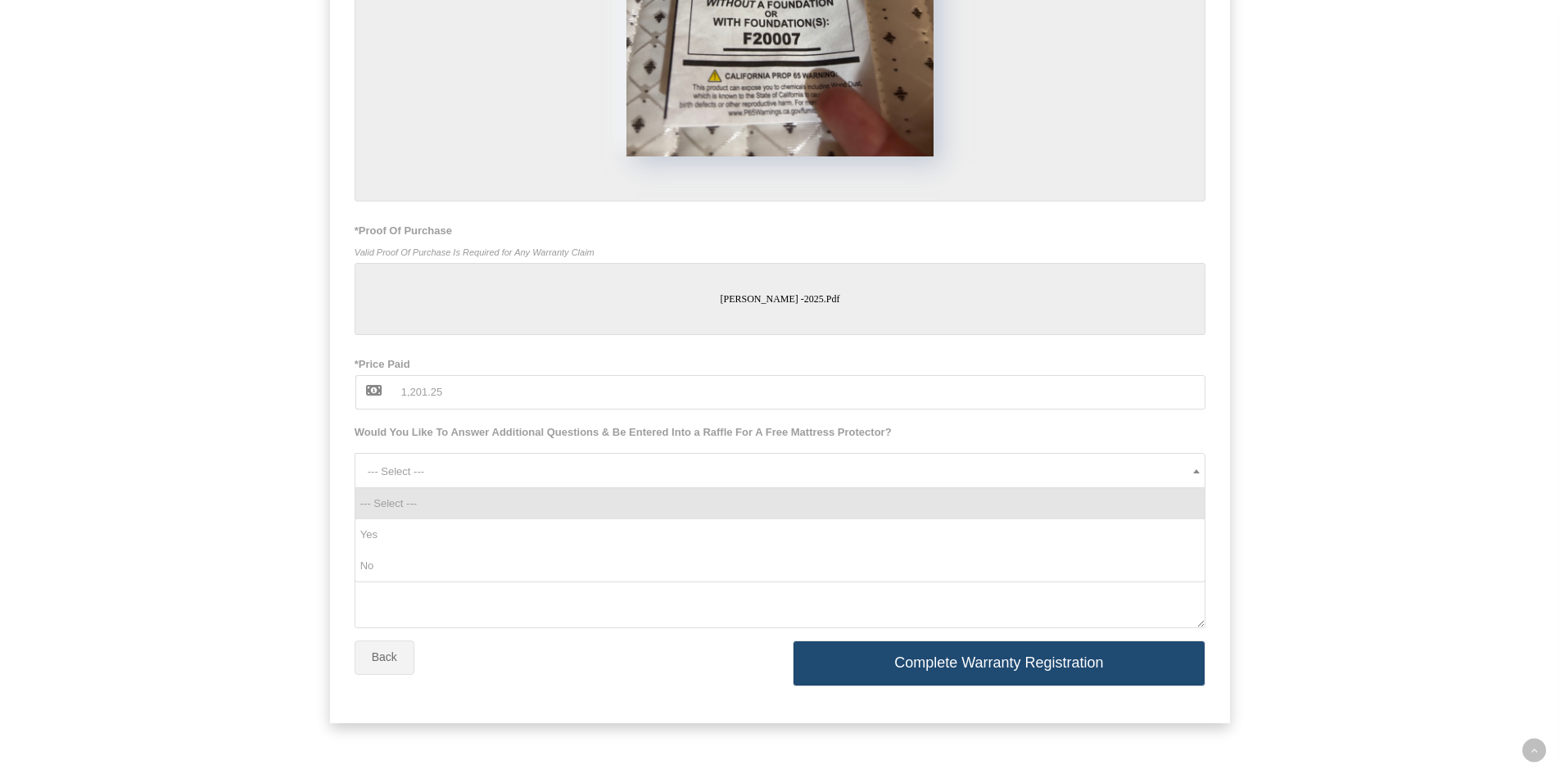
scroll to position [1641, 0]
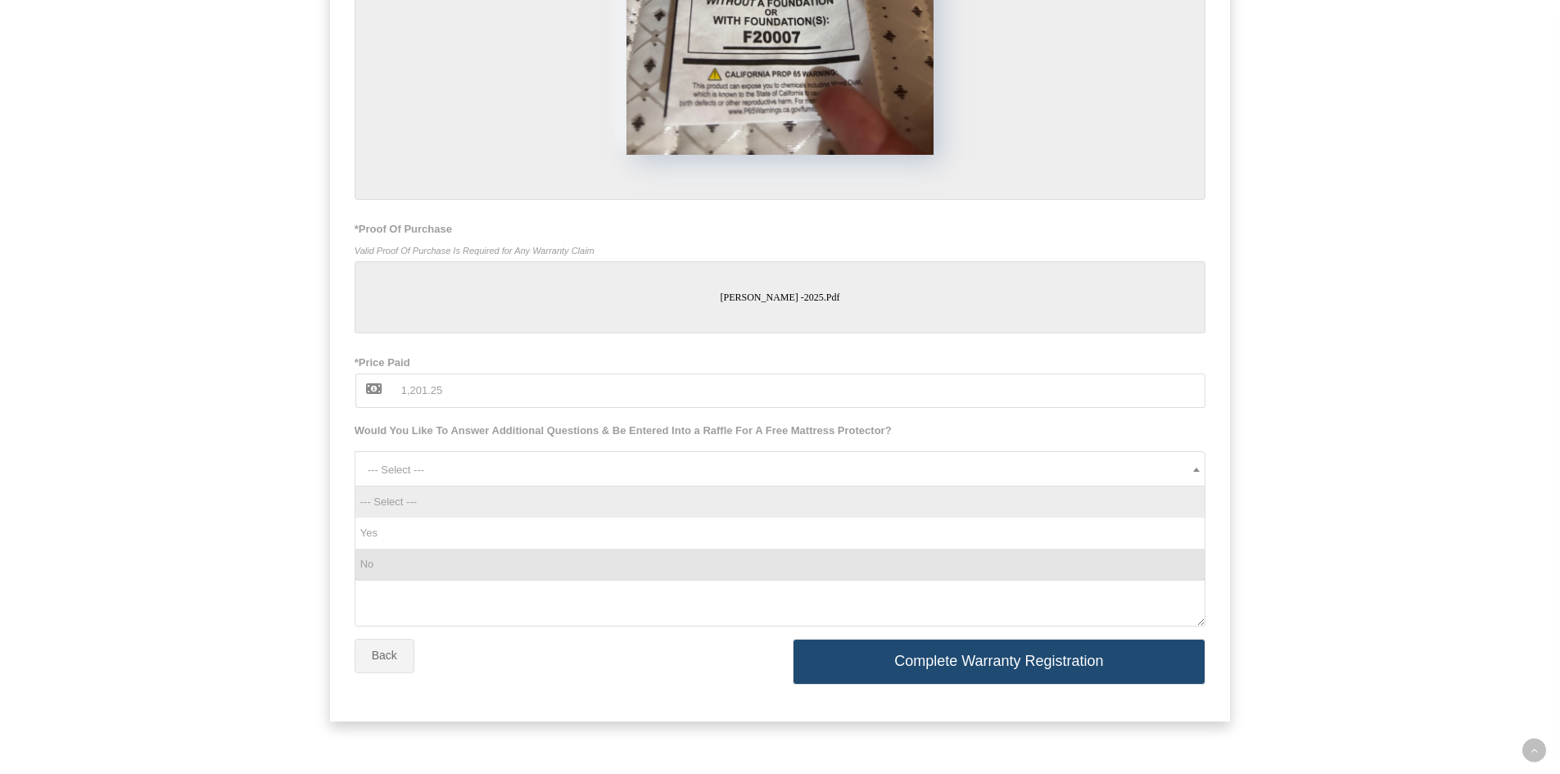
select select "No"
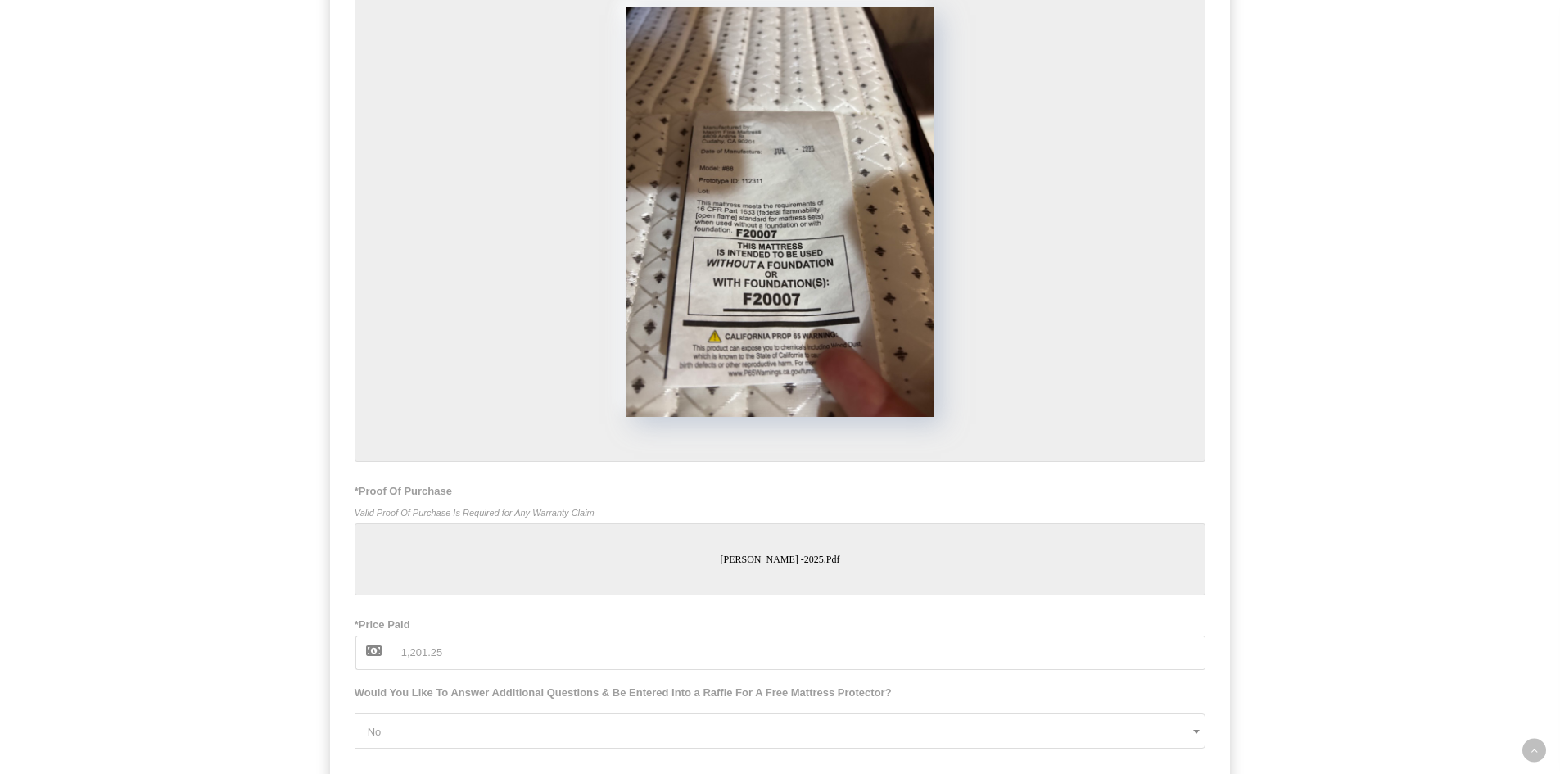
scroll to position [1314, 0]
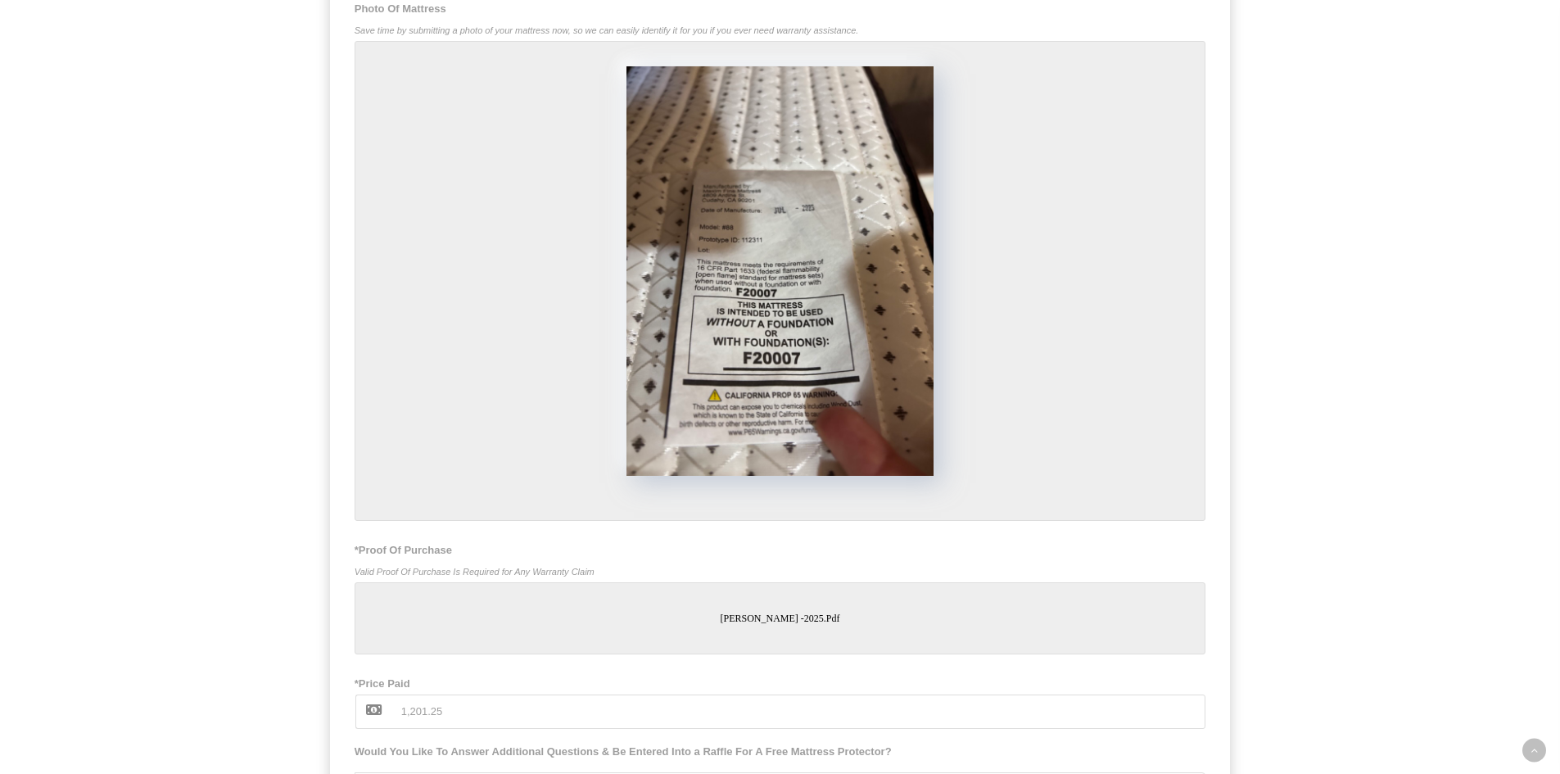
click at [1105, 328] on div at bounding box center [781, 281] width 852 height 480
click at [821, 337] on img at bounding box center [780, 271] width 307 height 410
click at [1080, 382] on div at bounding box center [781, 281] width 852 height 480
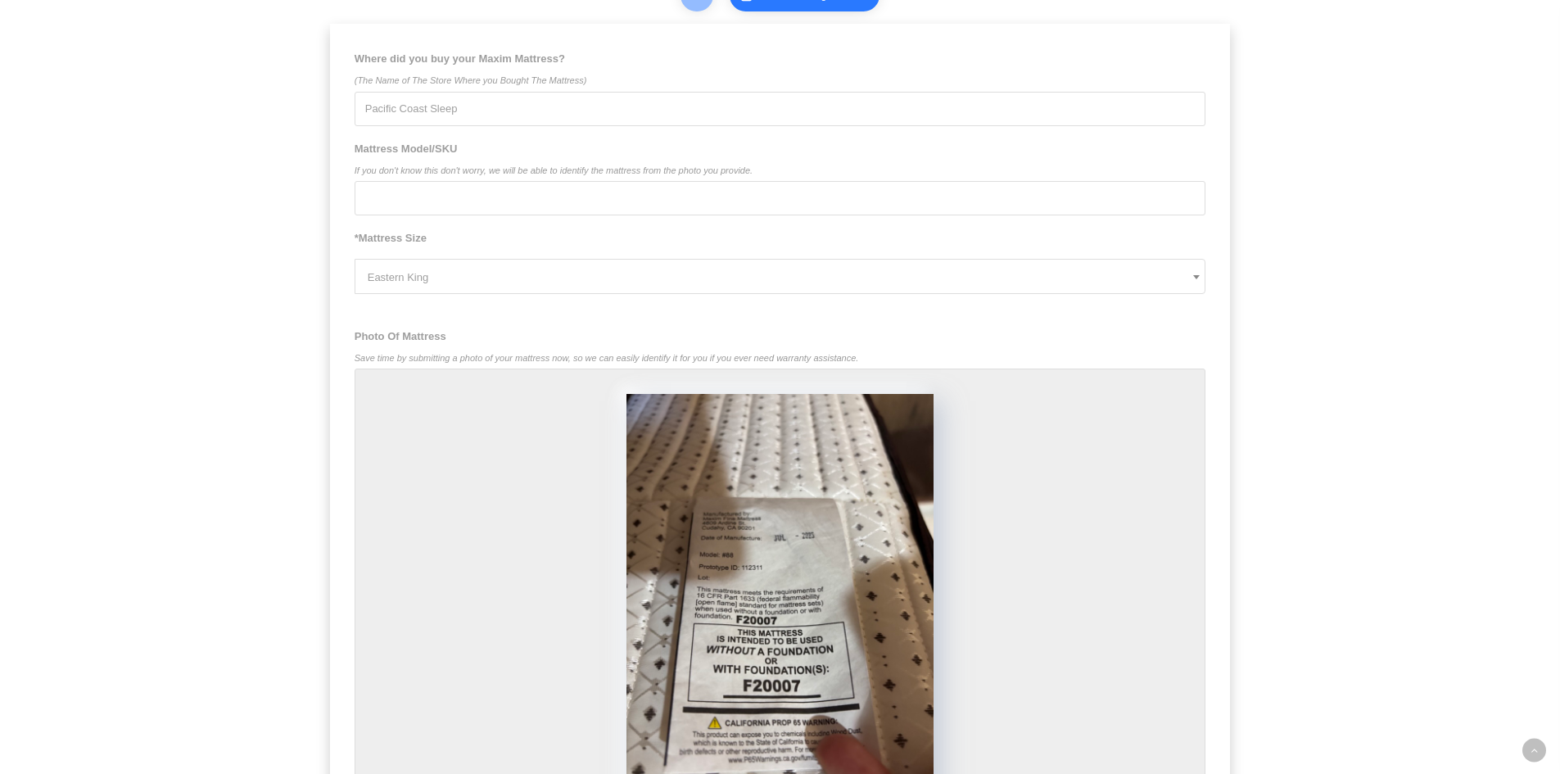
click at [488, 206] on input "Mattress Model/SKU If you don't know this don't worry, we will be able to ident…" at bounding box center [781, 198] width 852 height 34
type input "F20007 #88"
drag, startPoint x: 224, startPoint y: 243, endPoint x: 203, endPoint y: 233, distance: 23.5
click at [224, 243] on div "Warranty Registration How do I register my Maxim Mattress warranty? Registering…" at bounding box center [780, 218] width 1560 height 2409
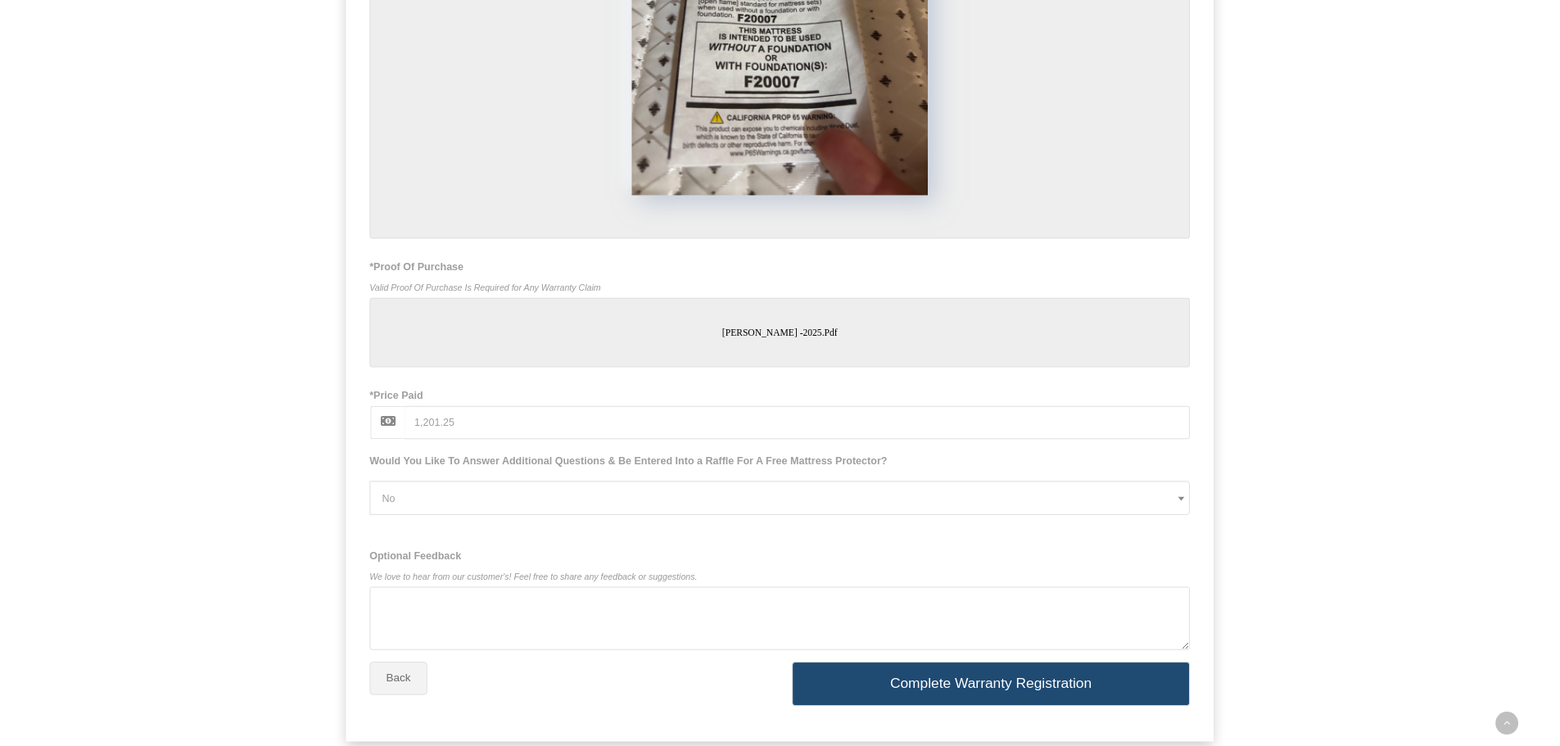
scroll to position [1641, 0]
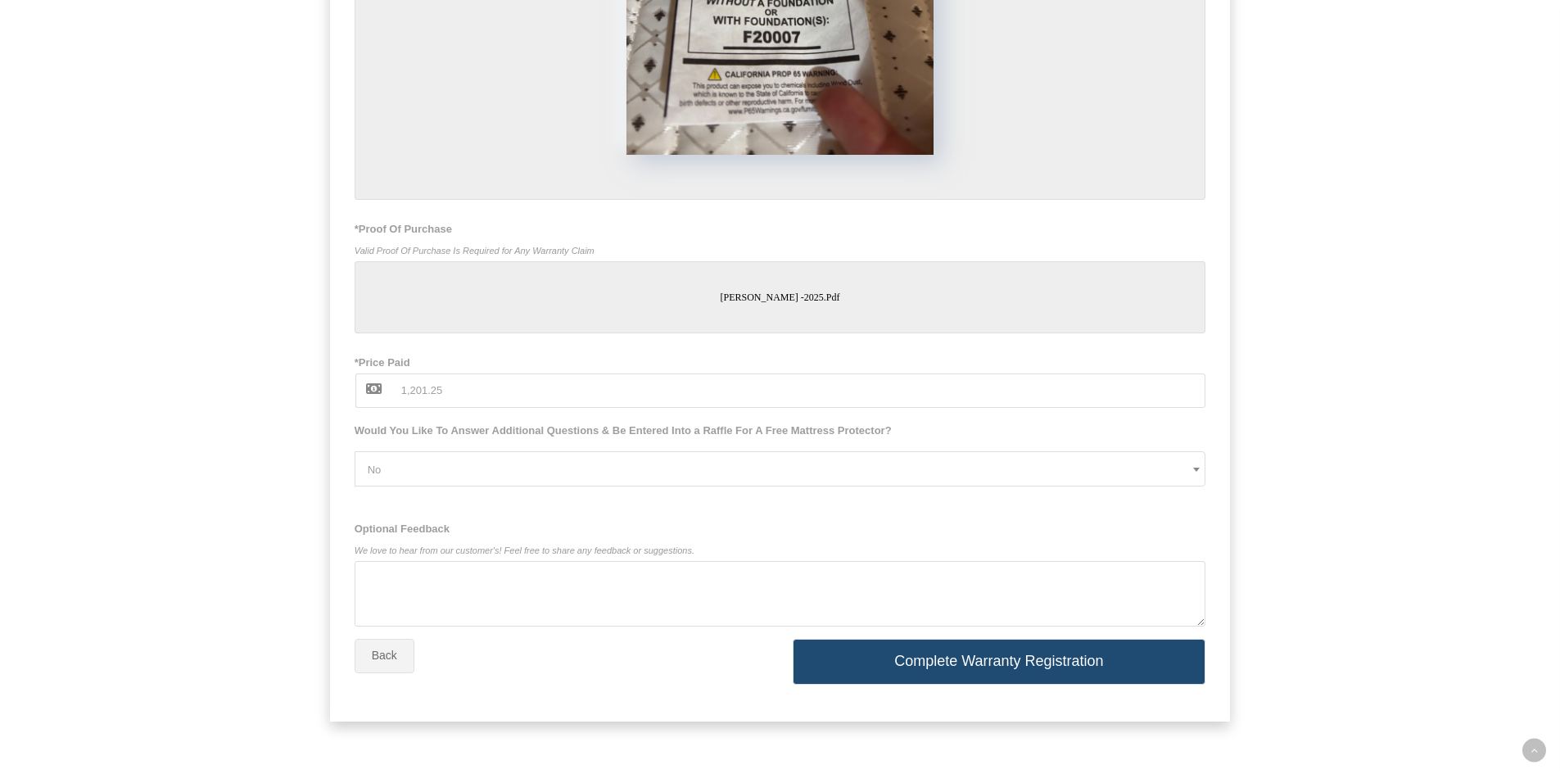
click at [1015, 662] on button "Complete Warranty Registration" at bounding box center [1000, 662] width 414 height 46
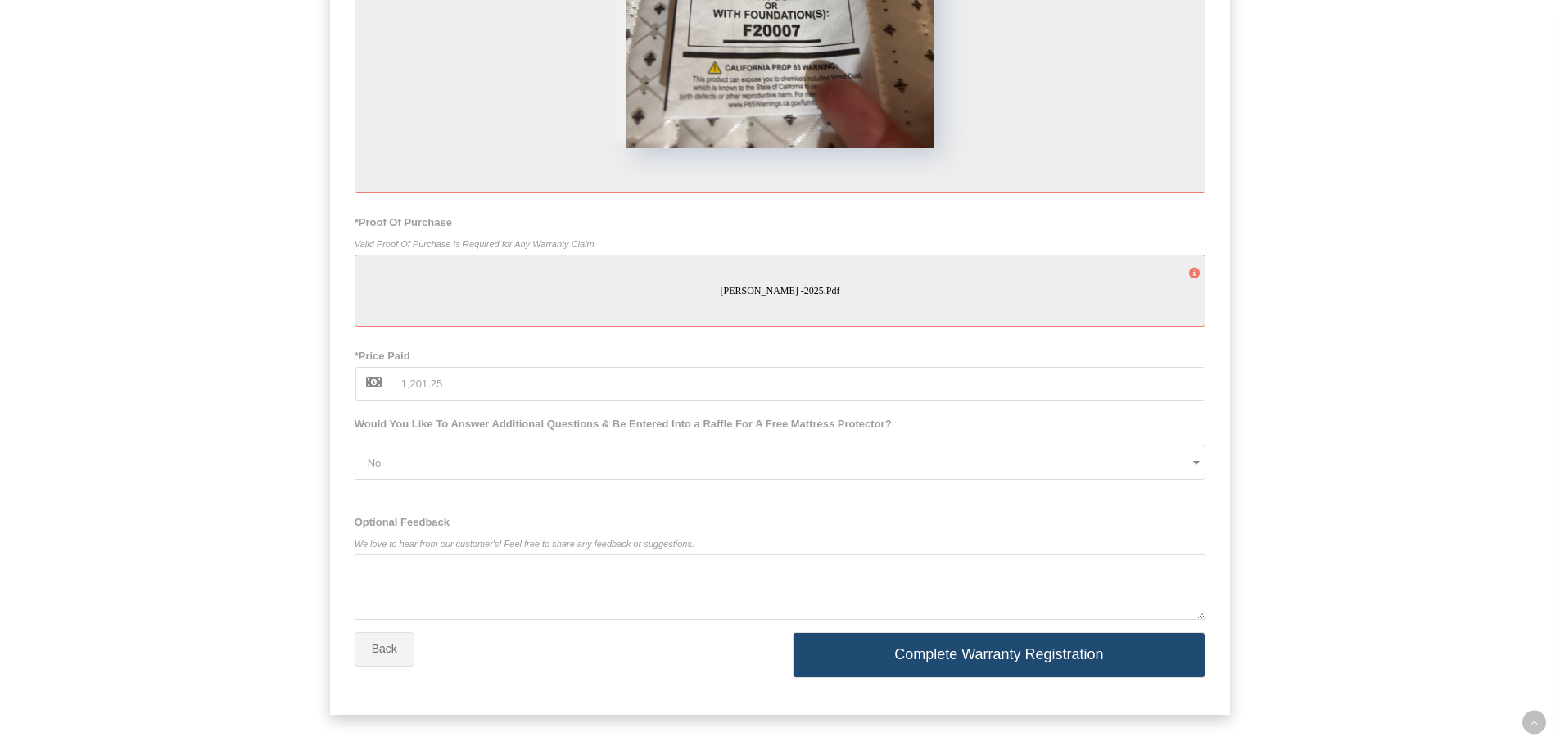
click at [790, 308] on div "[PERSON_NAME] -2025.pdf" at bounding box center [781, 291] width 852 height 72
click at [438, 291] on div "[PERSON_NAME] -2025.pdf" at bounding box center [781, 291] width 852 height 72
click at [860, 298] on div "[PERSON_NAME] -2025.pdf" at bounding box center [781, 291] width 852 height 72
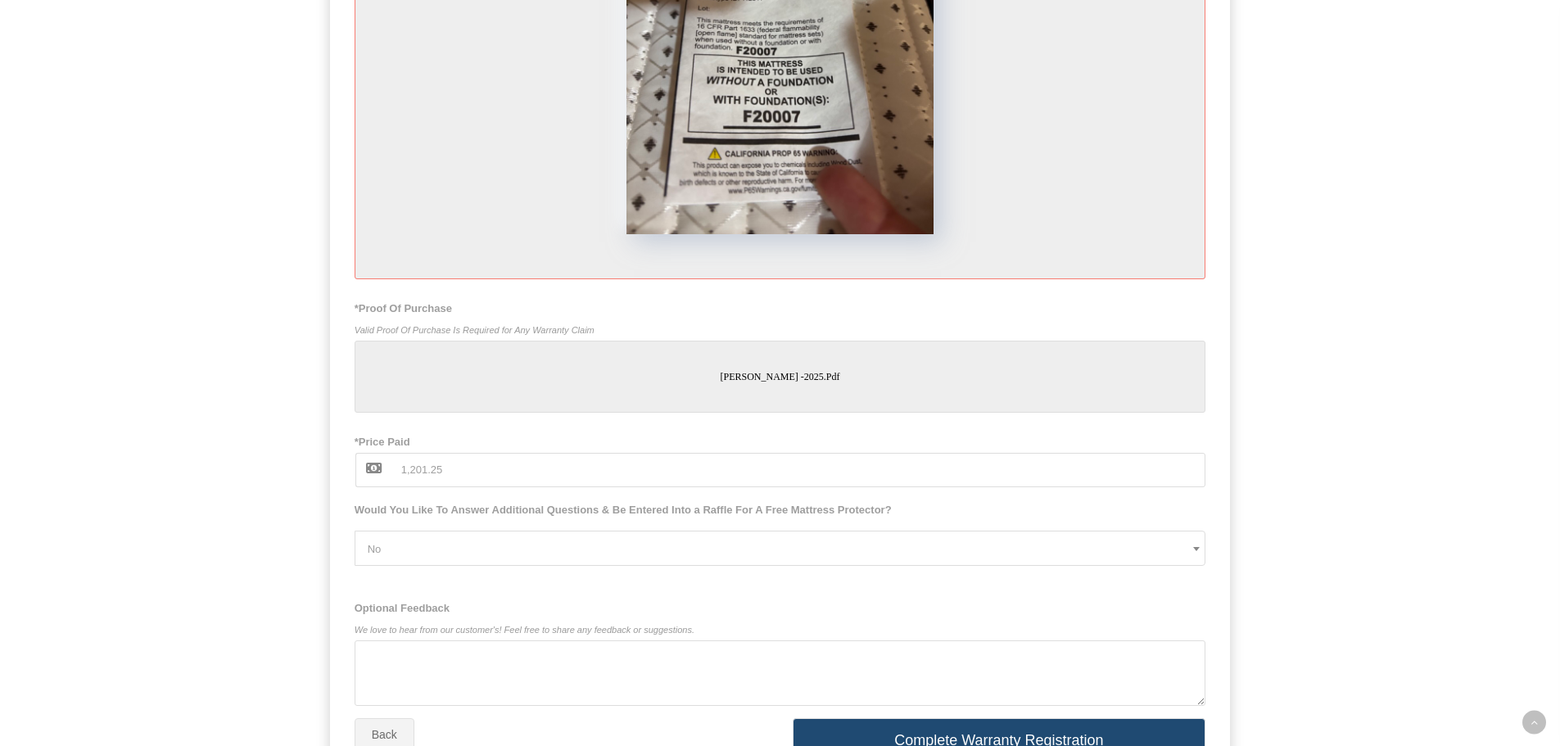
scroll to position [1314, 0]
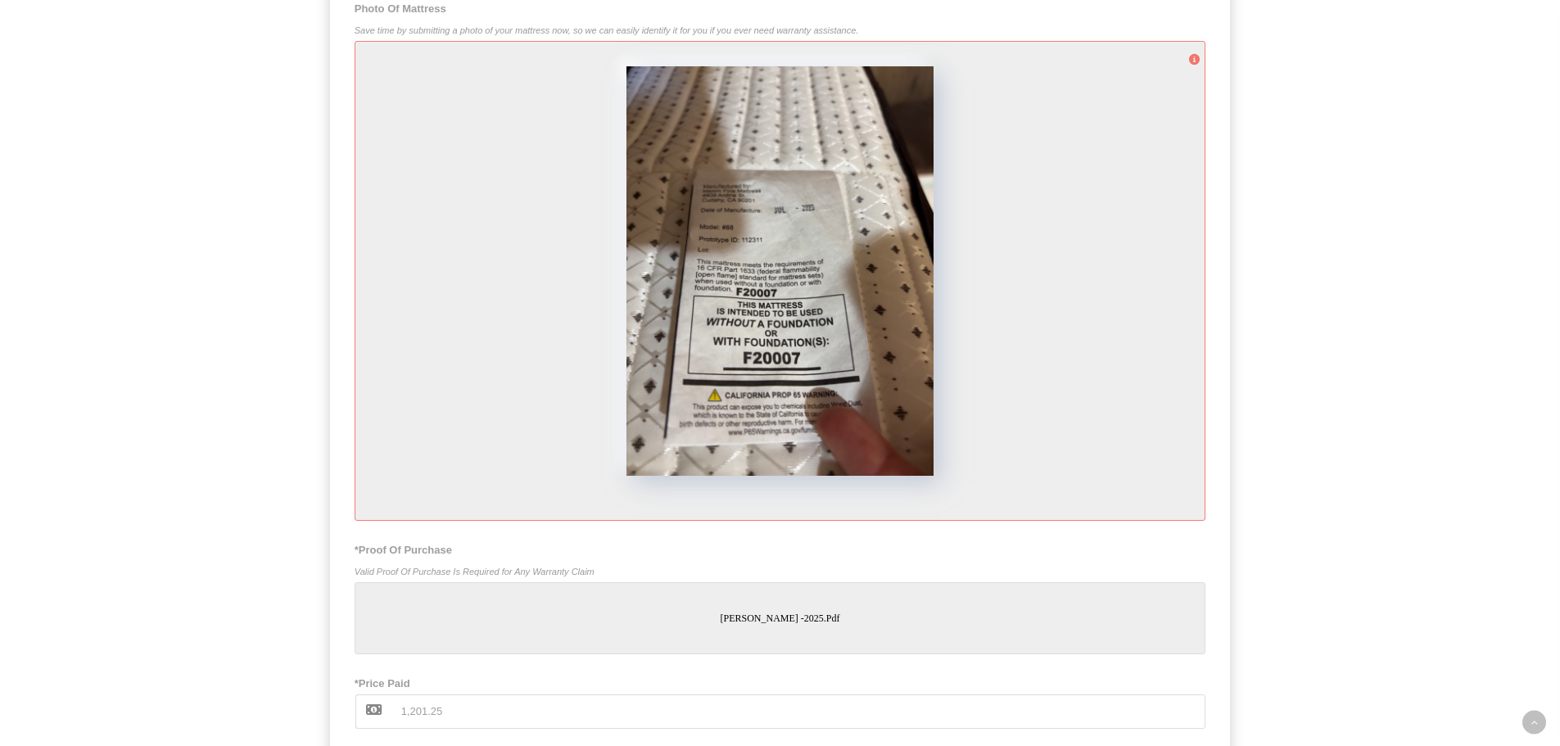
click at [1038, 243] on div at bounding box center [781, 281] width 852 height 480
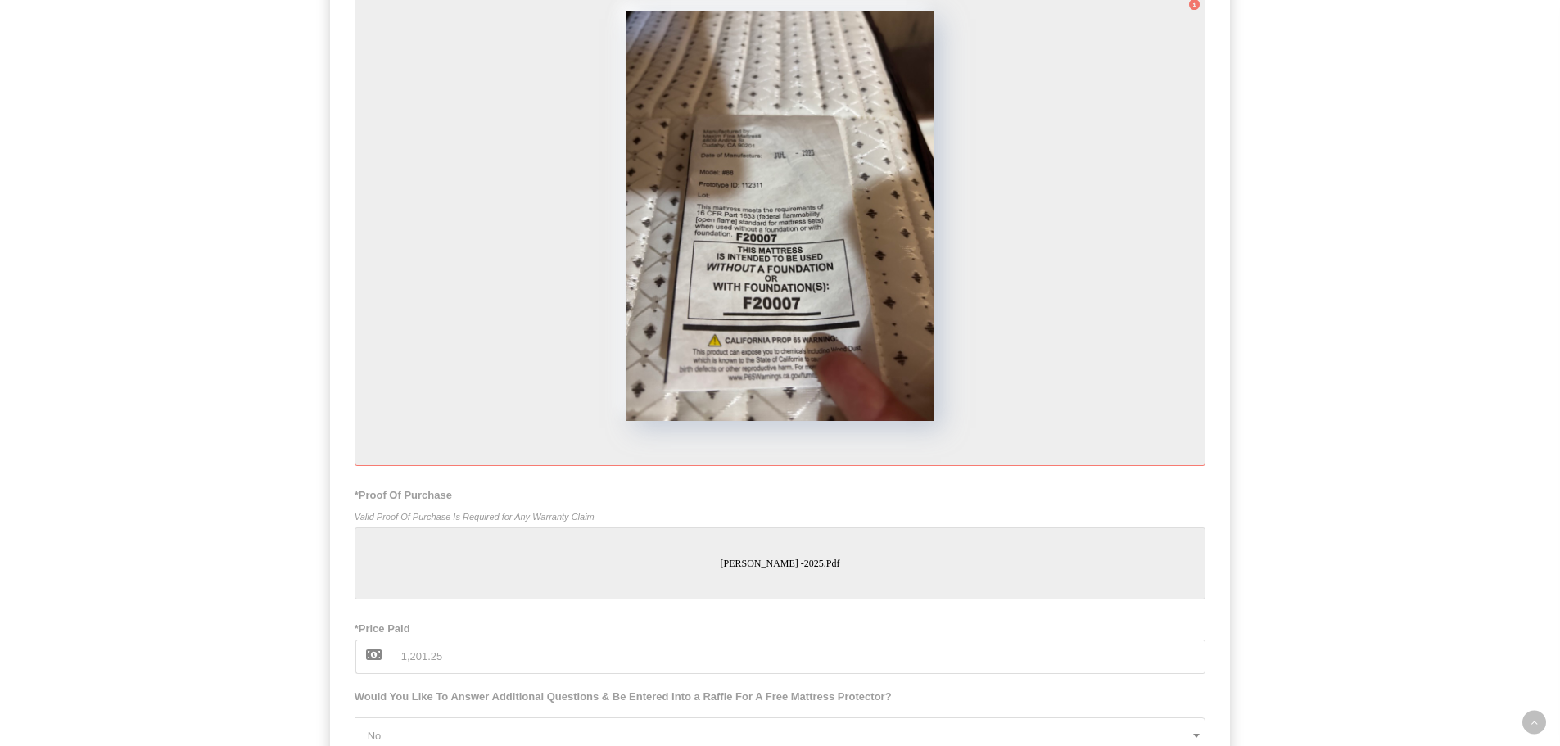
scroll to position [1396, 0]
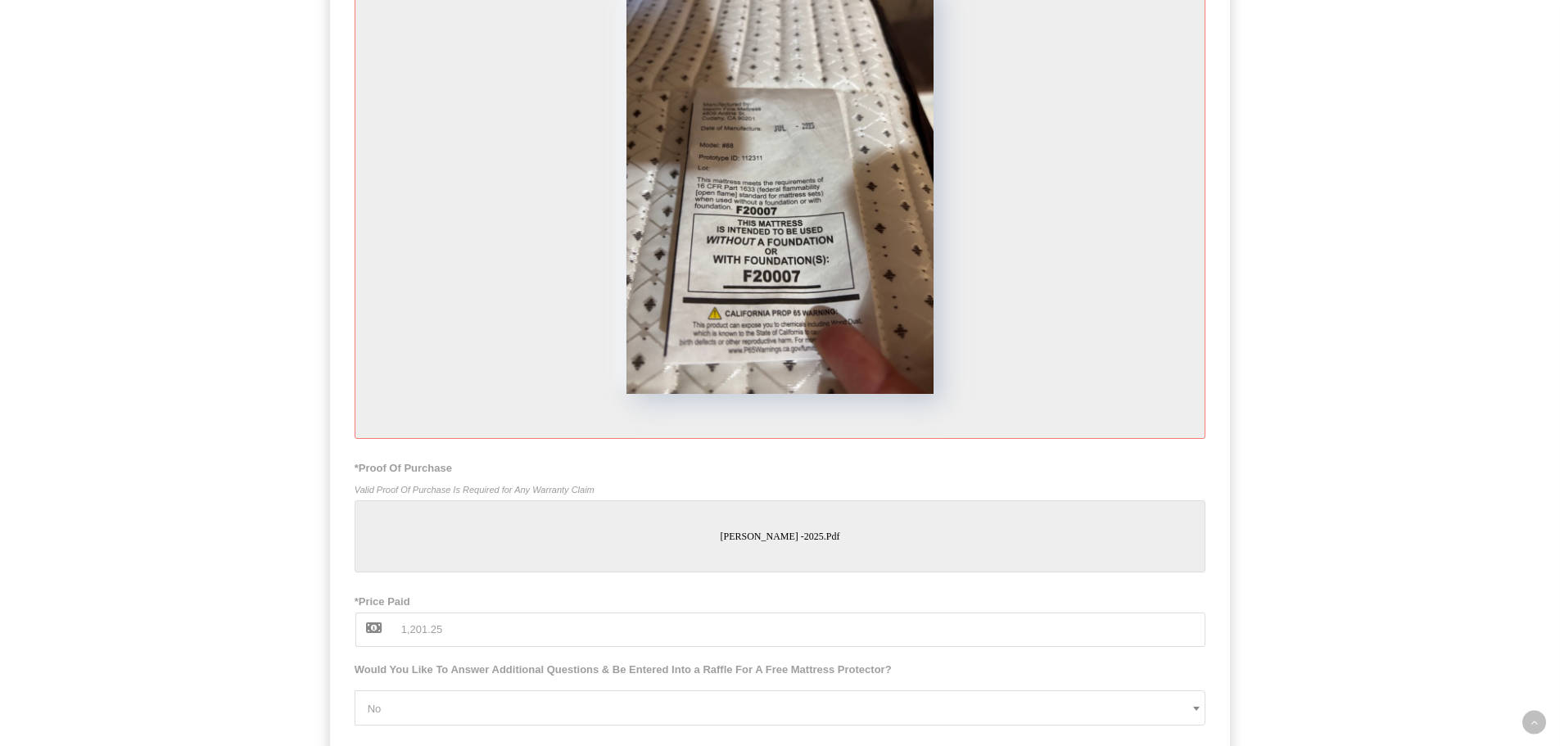
click at [793, 536] on div "[PERSON_NAME] -2025.pdf" at bounding box center [781, 536] width 852 height 72
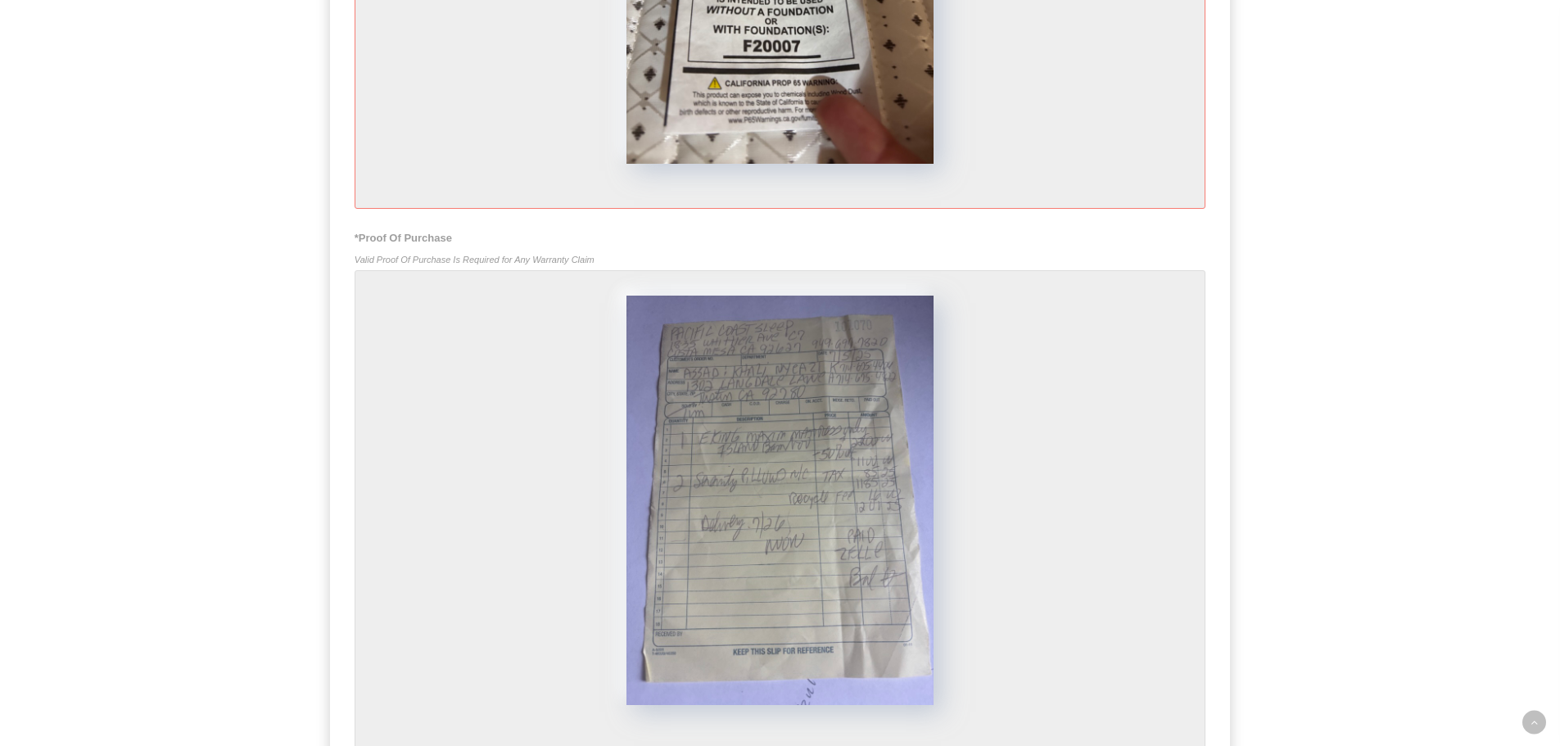
scroll to position [1641, 0]
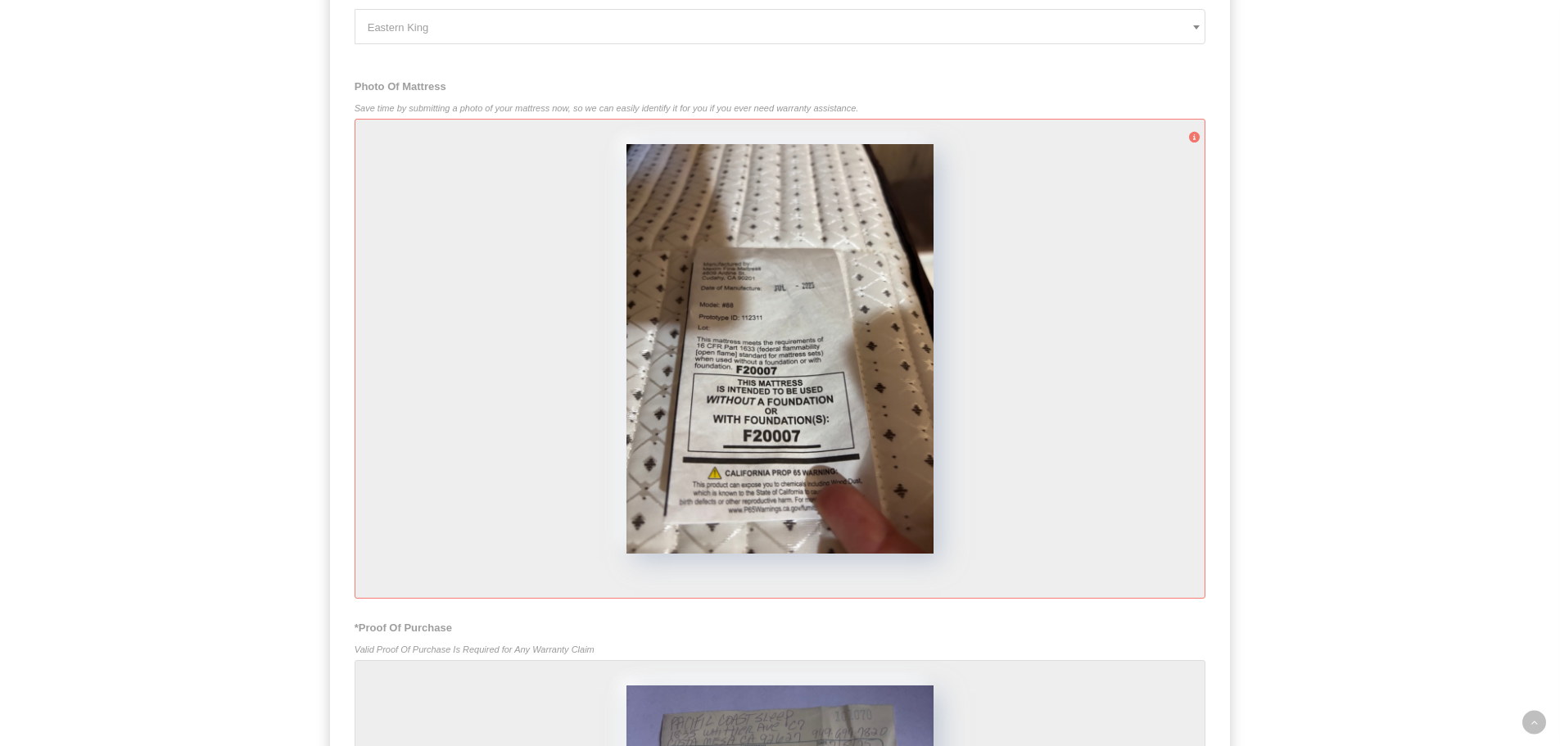
scroll to position [1232, 0]
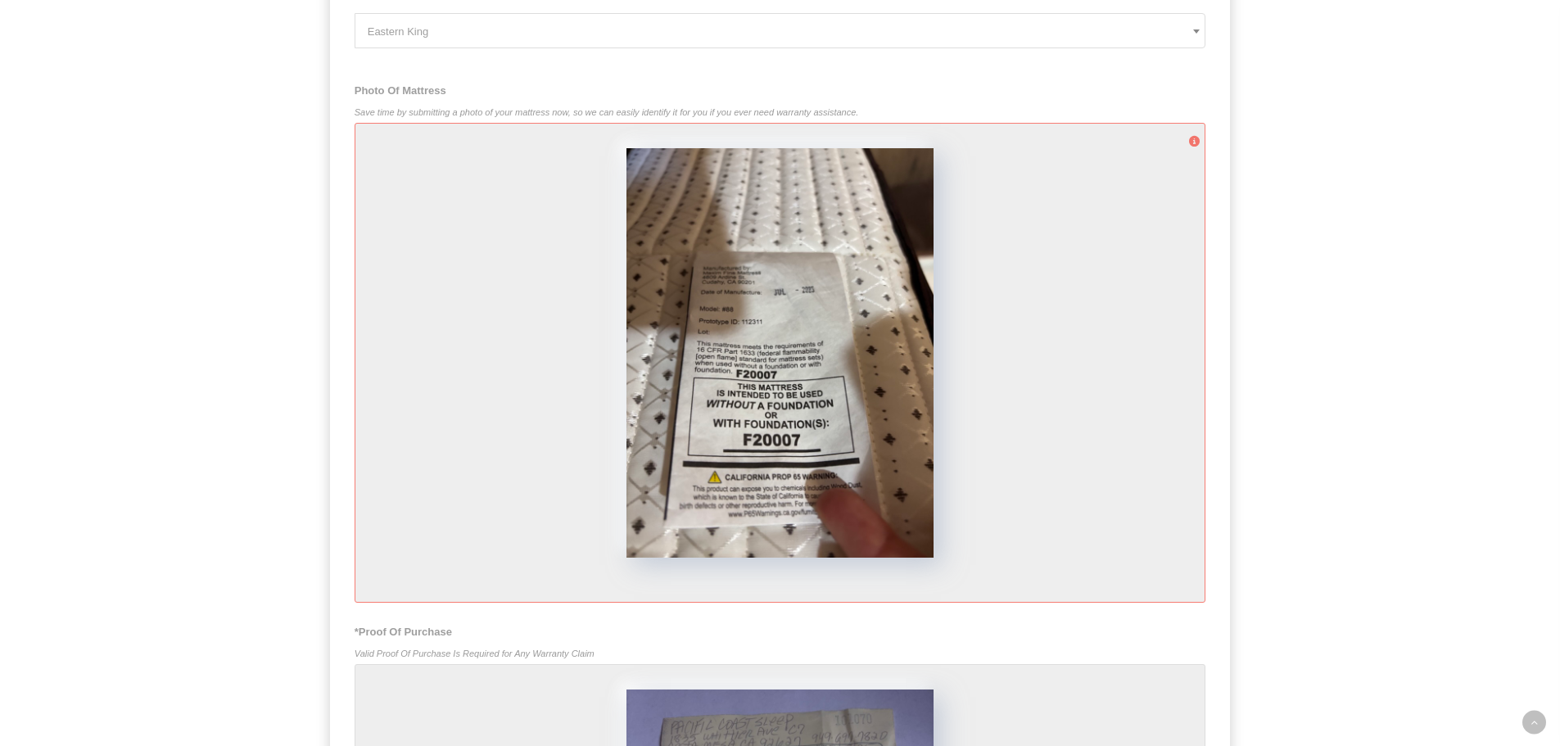
click at [1107, 240] on div at bounding box center [781, 363] width 852 height 480
click at [1196, 147] on icon at bounding box center [1194, 140] width 11 height 21
click at [1117, 436] on div at bounding box center [781, 363] width 852 height 480
click at [530, 260] on div at bounding box center [781, 363] width 852 height 480
click at [1037, 421] on div at bounding box center [781, 363] width 852 height 480
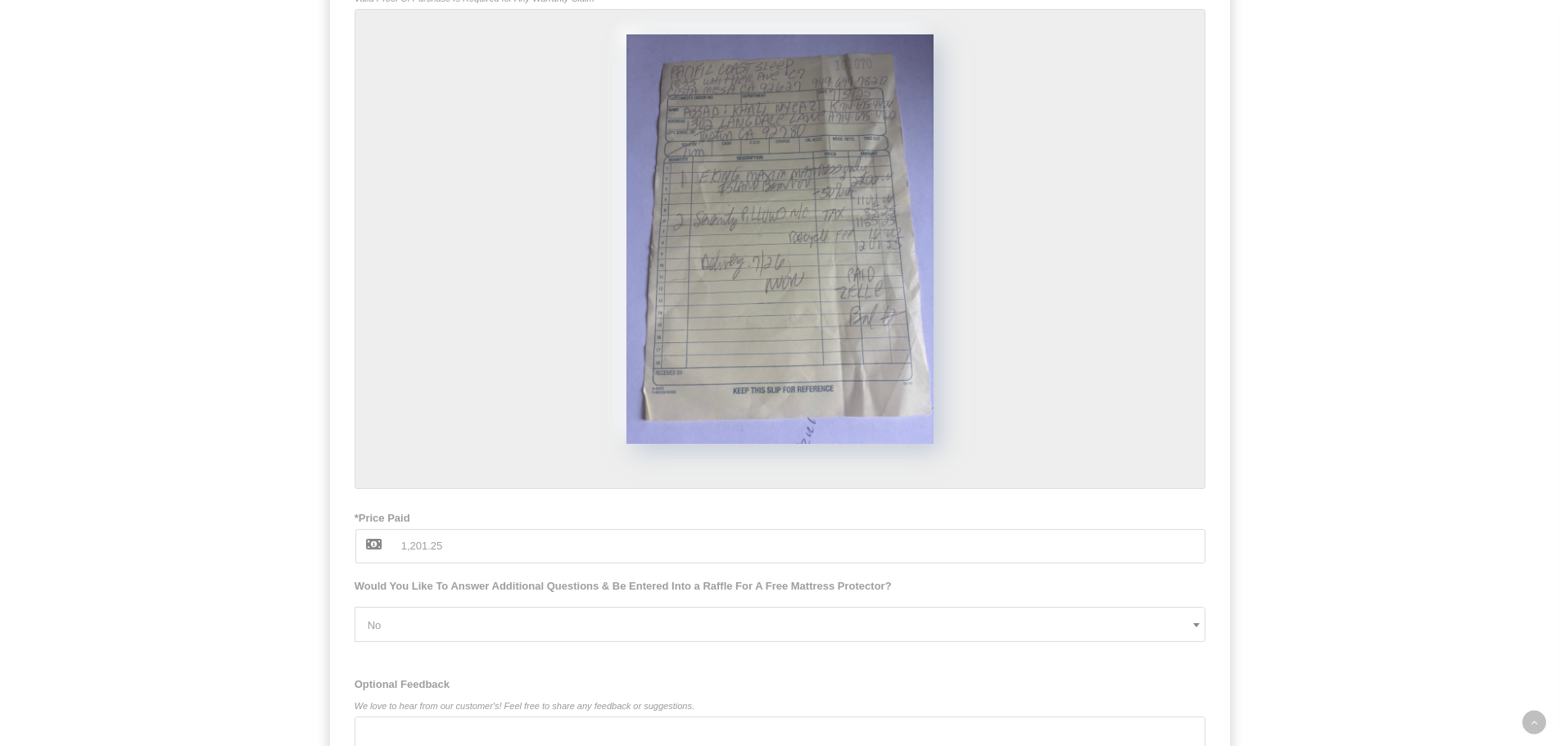
scroll to position [2077, 0]
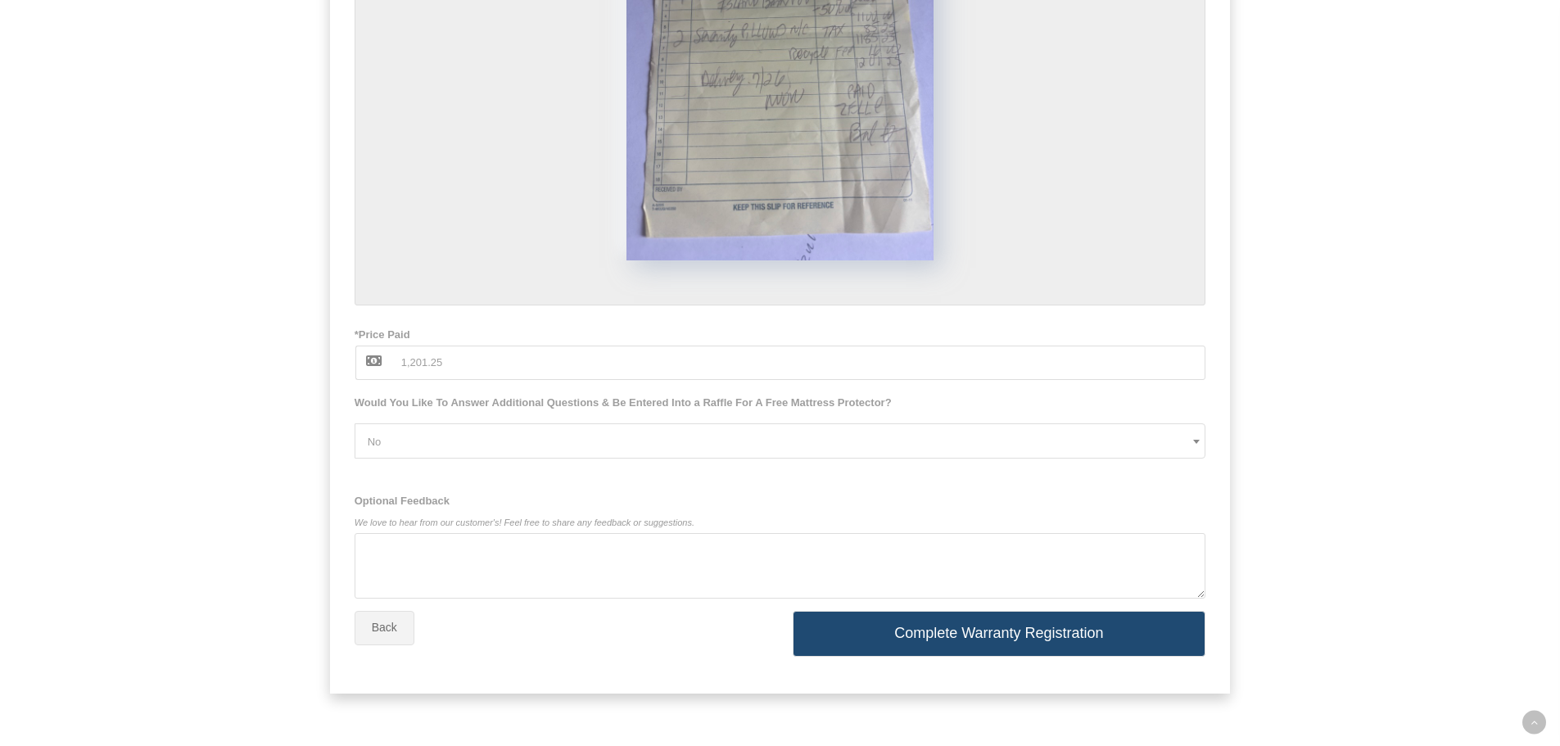
click at [1011, 635] on button "Complete Warranty Registration" at bounding box center [1000, 634] width 414 height 46
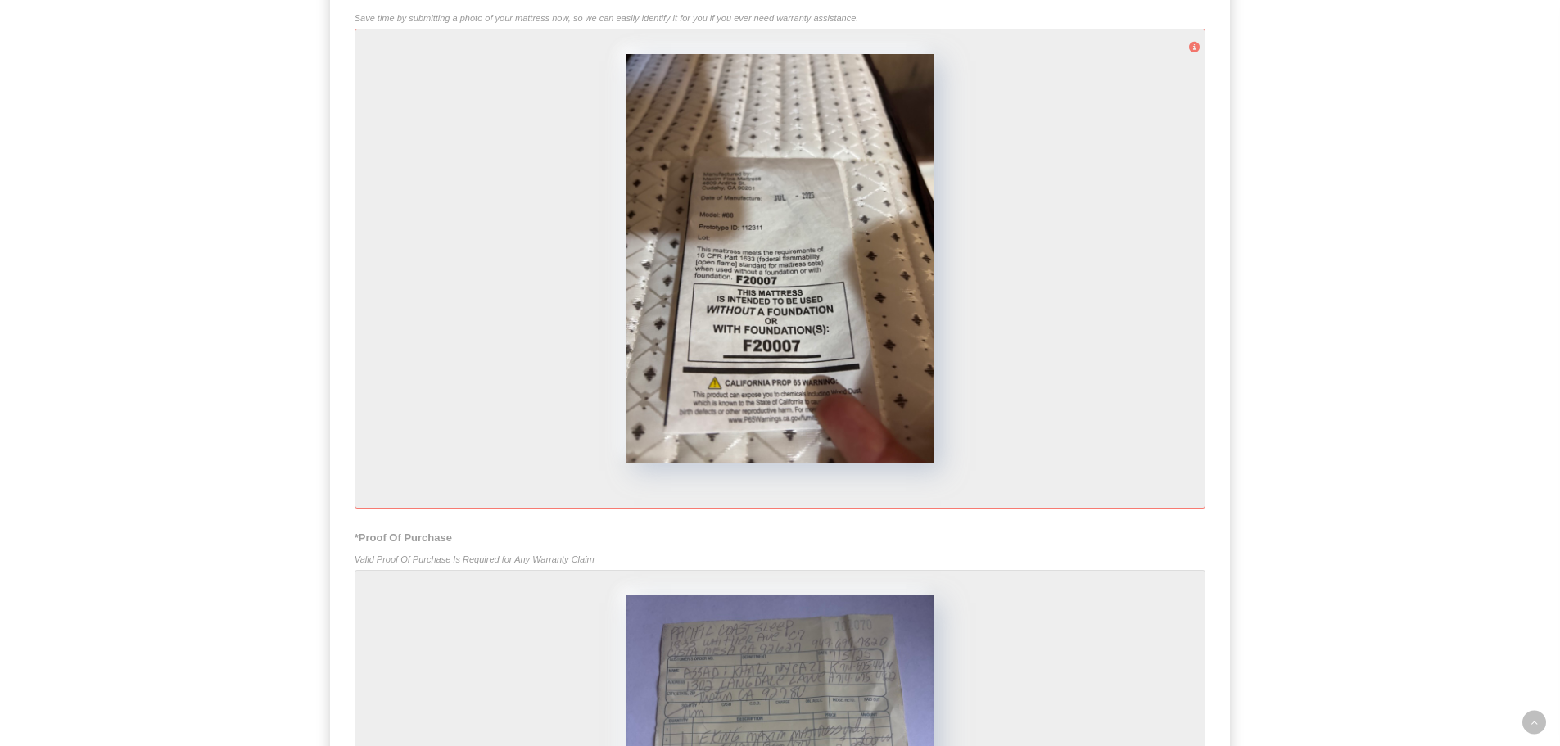
scroll to position [1165, 0]
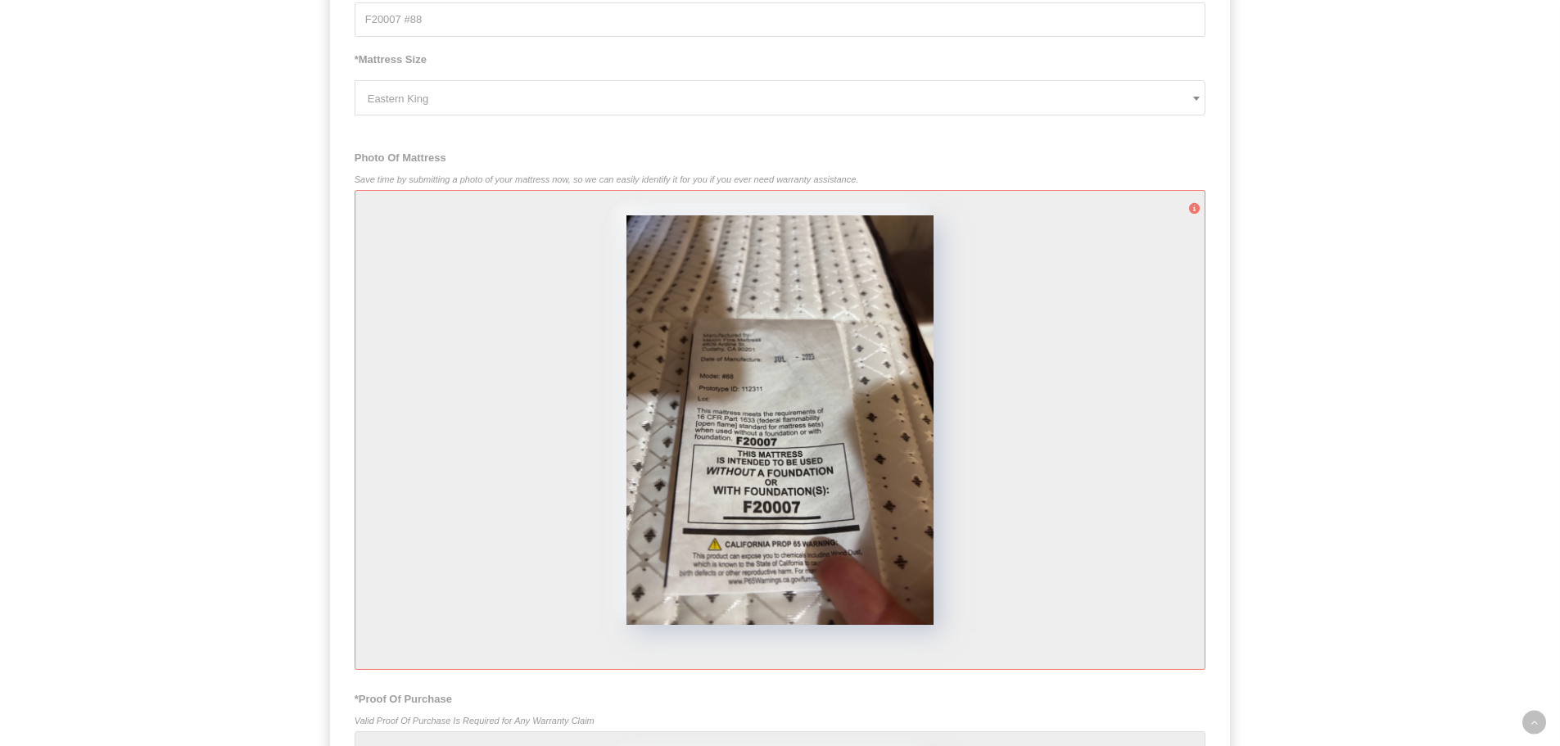
click at [1095, 349] on div at bounding box center [781, 430] width 852 height 480
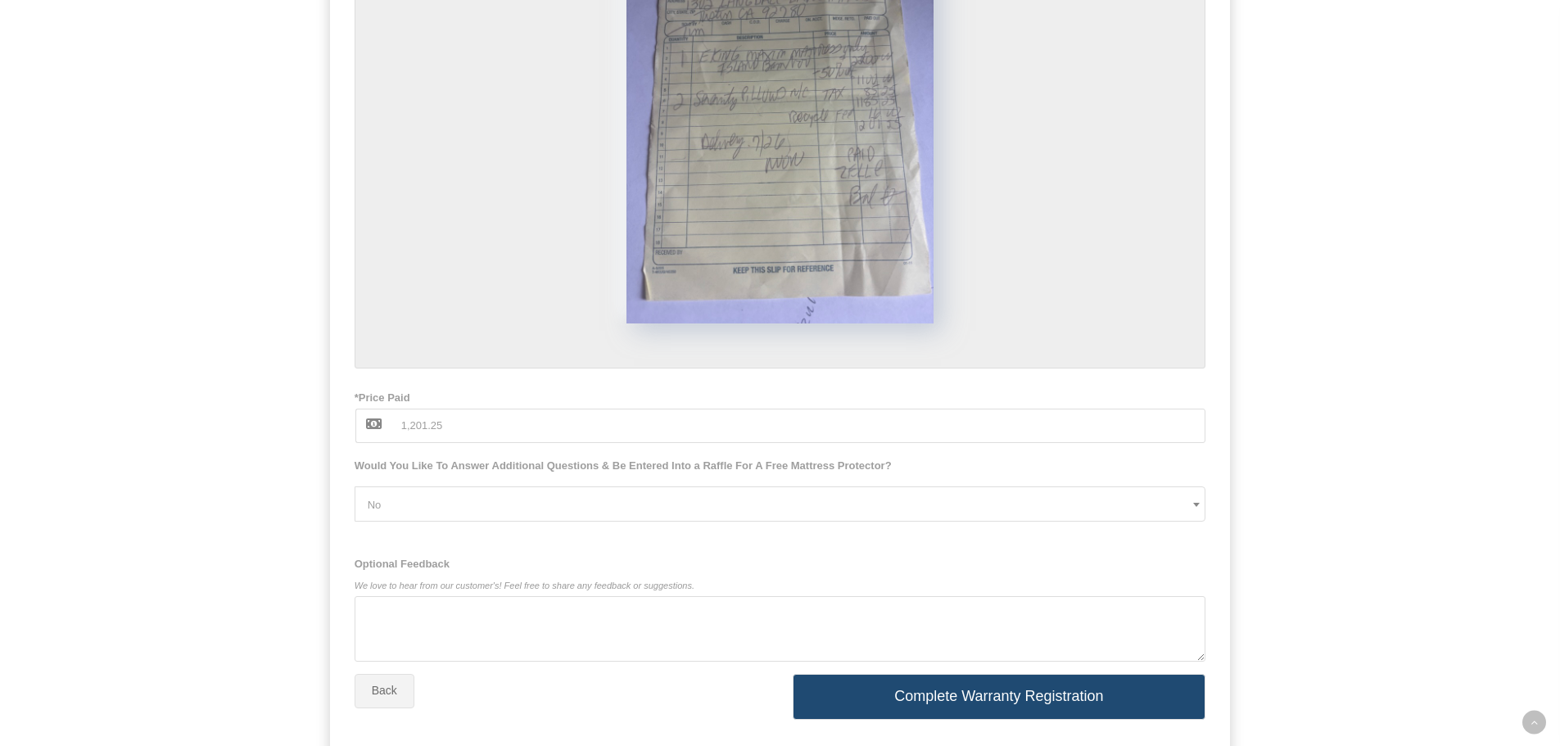
scroll to position [2077, 0]
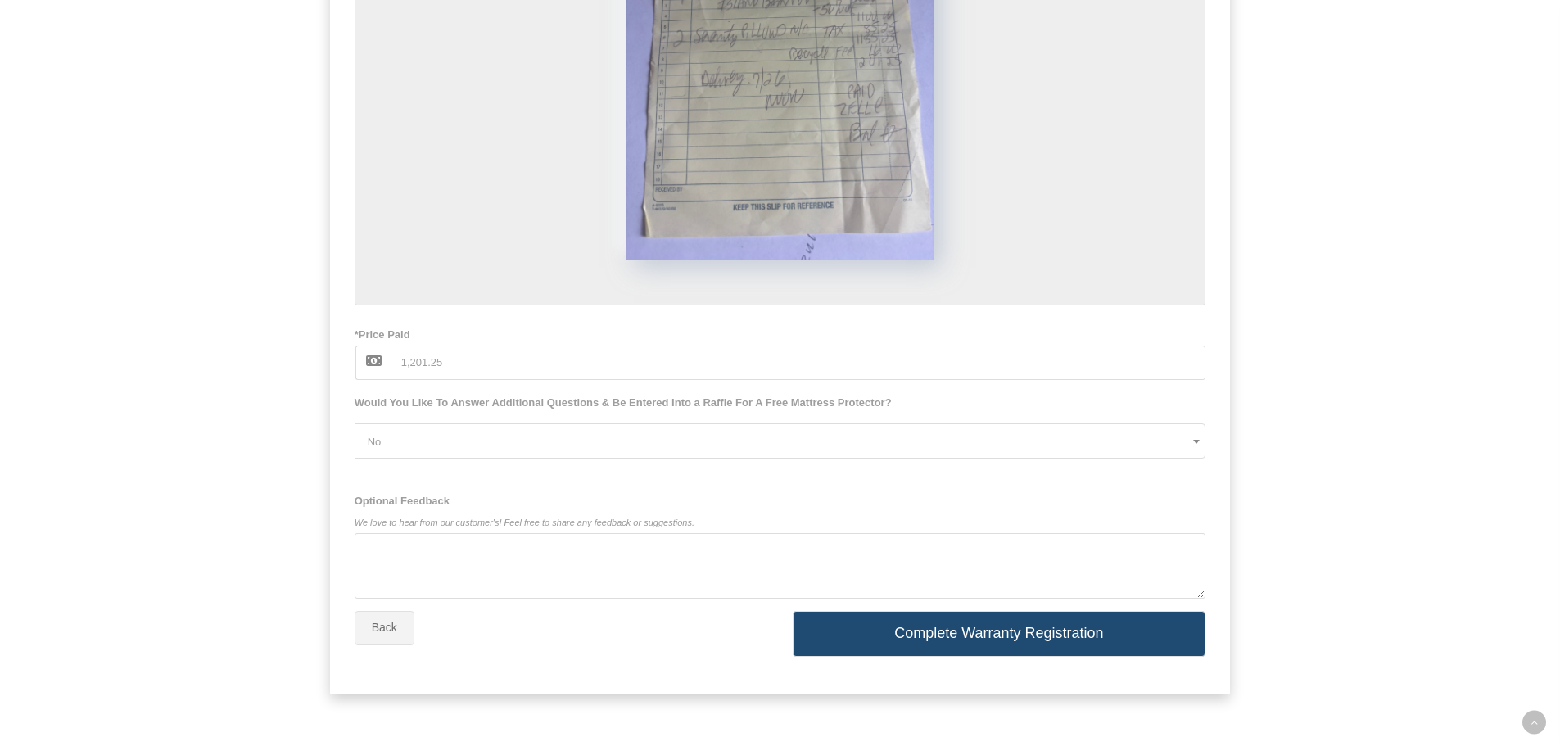
click at [1015, 645] on button "Complete Warranty Registration" at bounding box center [1000, 634] width 414 height 46
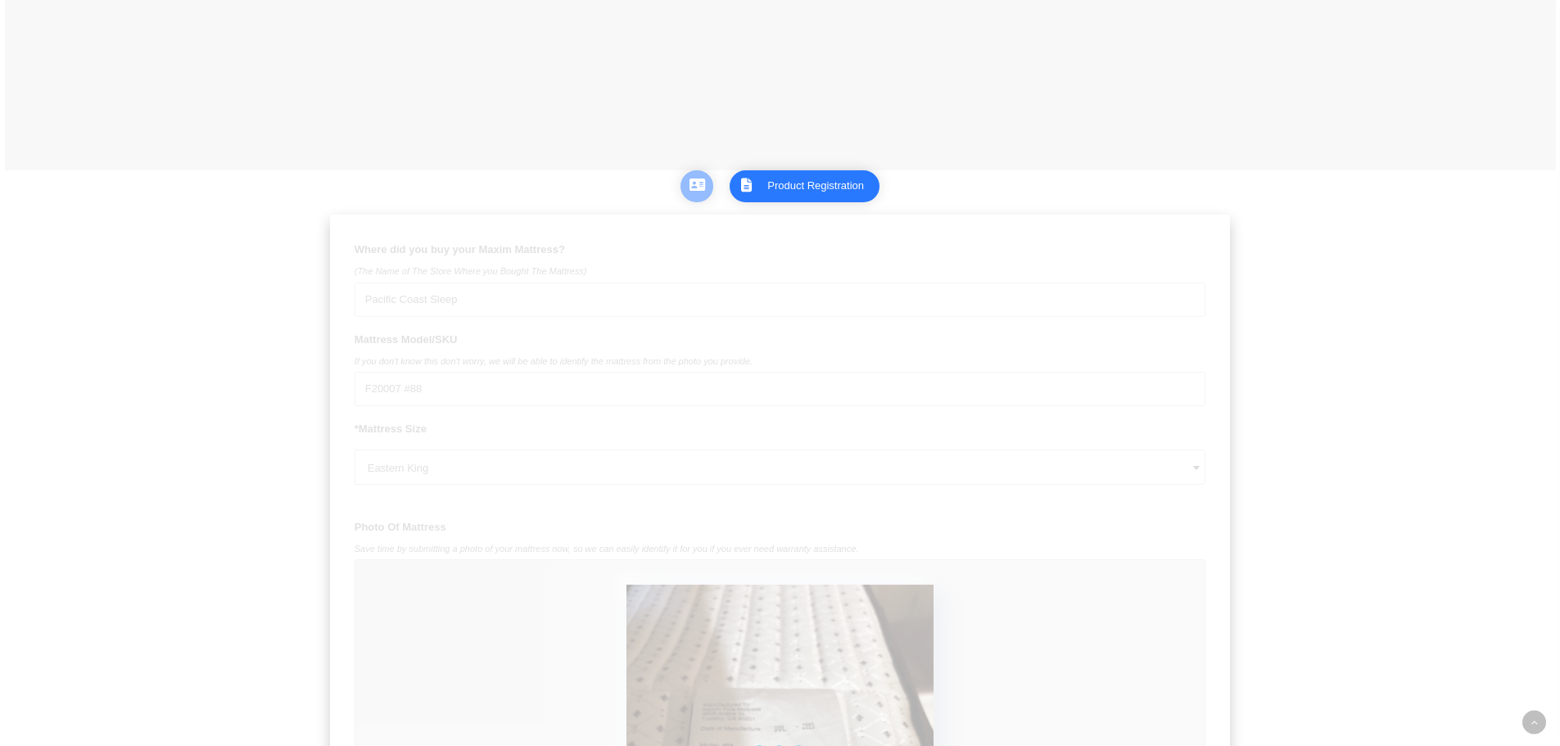
scroll to position [418, 0]
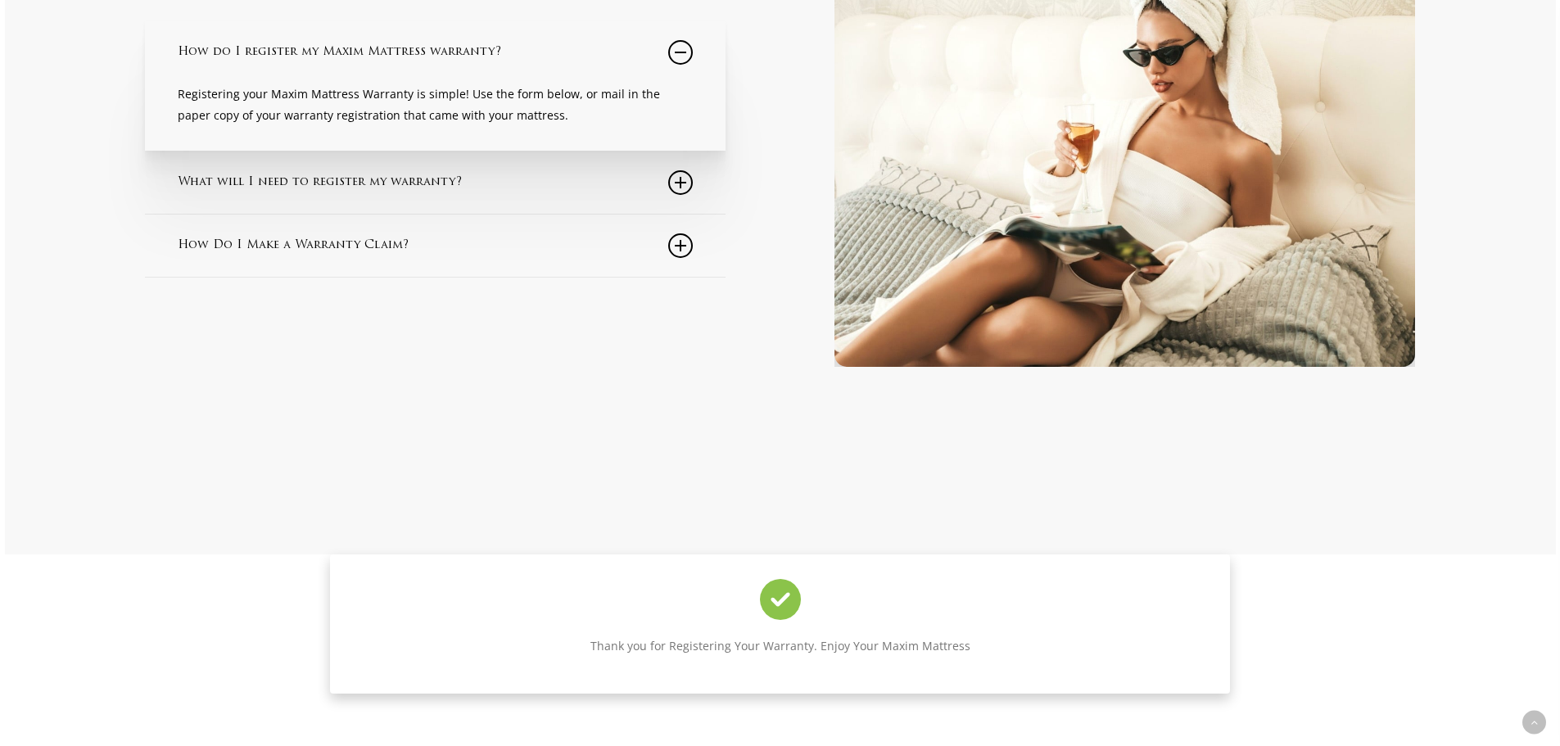
click at [1243, 446] on div at bounding box center [780, 219] width 1551 height 669
click at [423, 366] on div at bounding box center [780, 219] width 1551 height 669
click at [138, 394] on div at bounding box center [780, 219] width 1551 height 669
click at [603, 355] on div "How do I register my Maxim Mattress warranty? Registering your Maxim Mattress W…" at bounding box center [420, 150] width 612 height 436
click at [490, 414] on div at bounding box center [780, 219] width 1551 height 669
